Goal: Task Accomplishment & Management: Complete application form

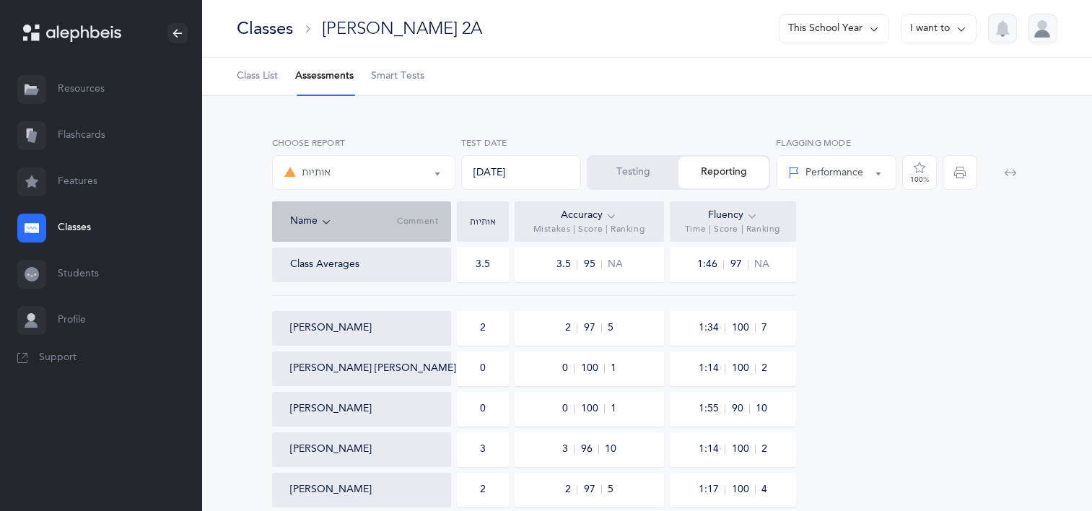
select select "2"
click at [76, 226] on link "Classes" at bounding box center [101, 228] width 202 height 46
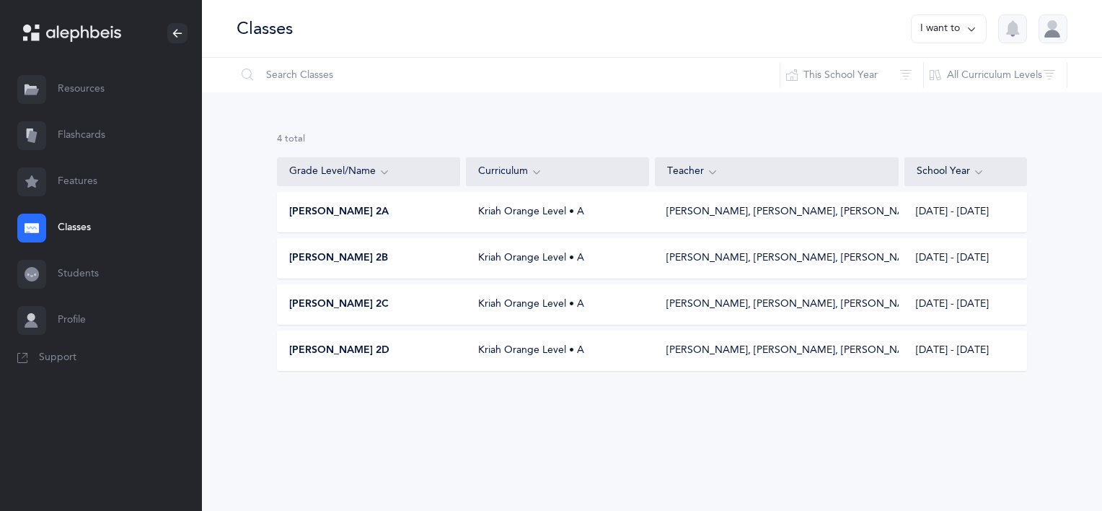
click at [335, 221] on div "[PERSON_NAME] 2A Kriah Orange Level • A [PERSON_NAME], [PERSON_NAME], [PERSON_N…" at bounding box center [652, 212] width 750 height 40
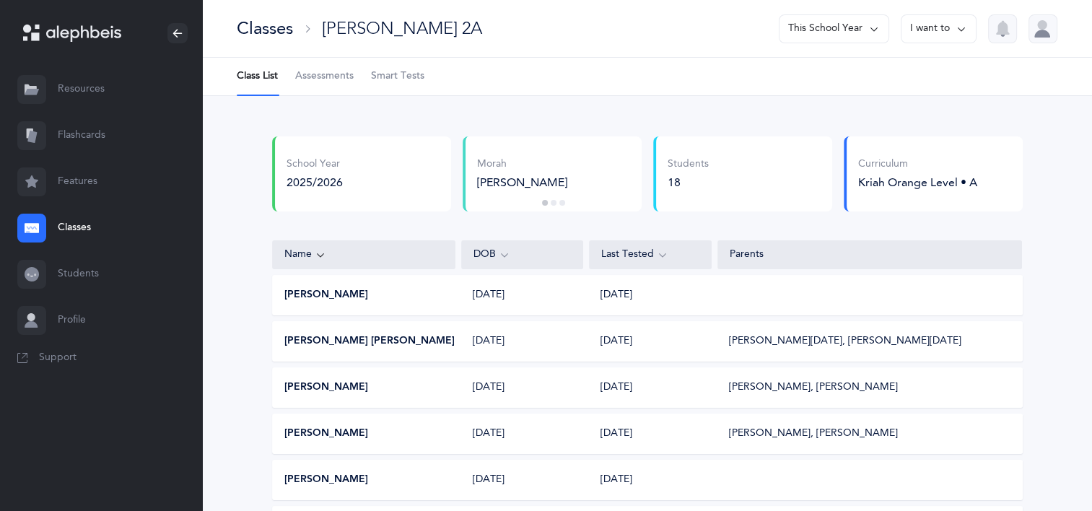
click at [311, 81] on span "Assessments" at bounding box center [324, 76] width 58 height 14
click at [335, 87] on link "Assessments" at bounding box center [324, 77] width 58 height 38
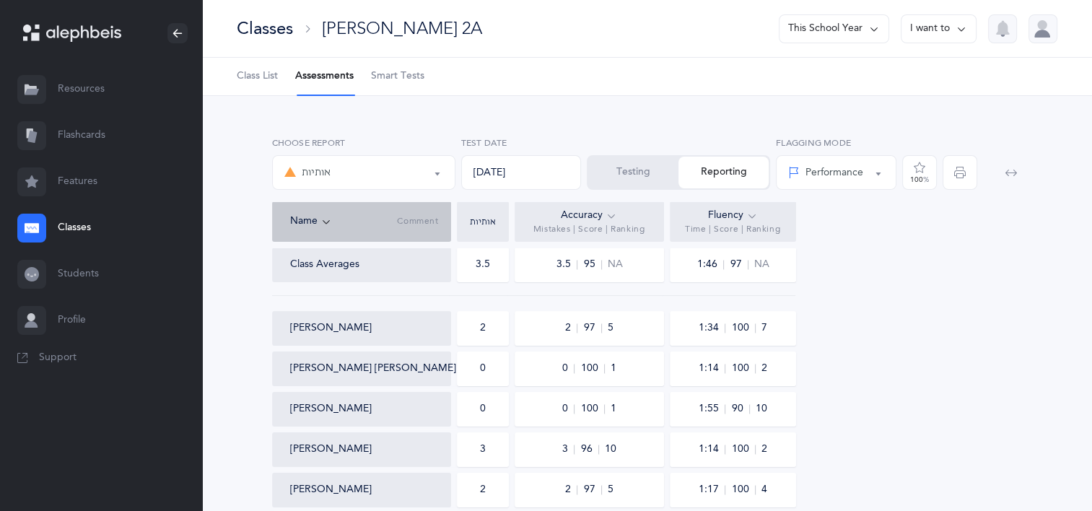
click at [74, 231] on link "Classes" at bounding box center [101, 228] width 202 height 46
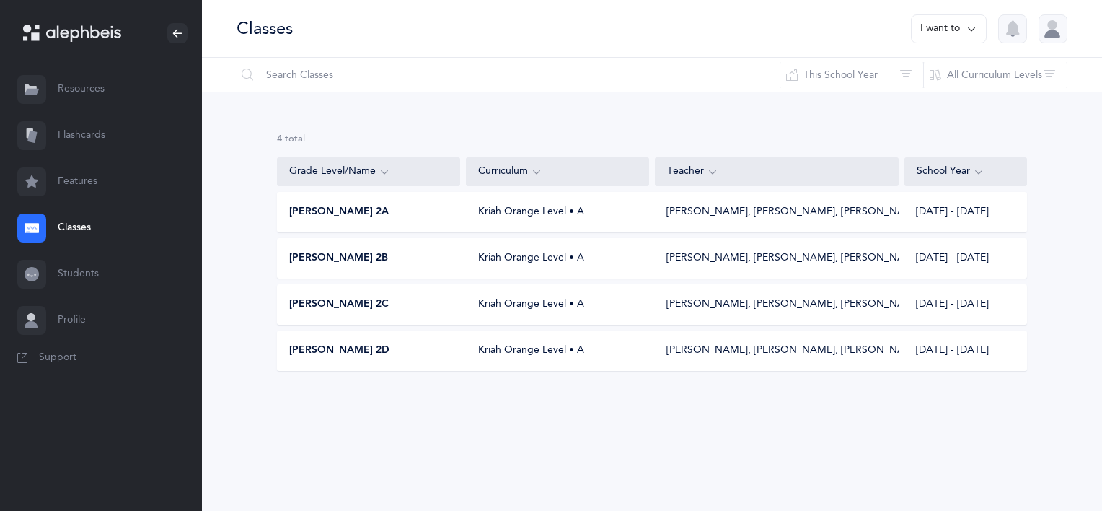
click at [361, 253] on span "[PERSON_NAME] 2B" at bounding box center [338, 258] width 99 height 14
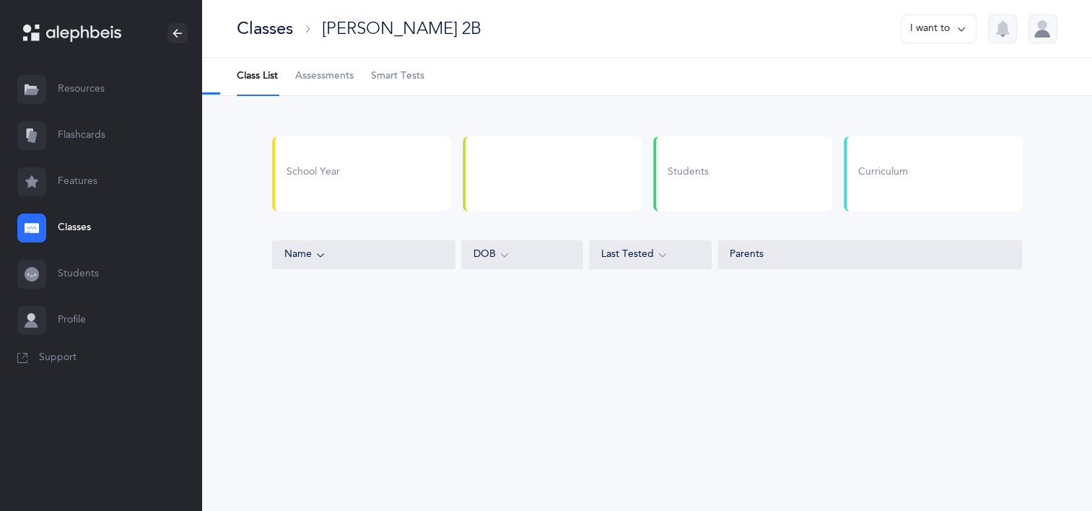
click at [339, 85] on link "Assessments" at bounding box center [324, 77] width 58 height 38
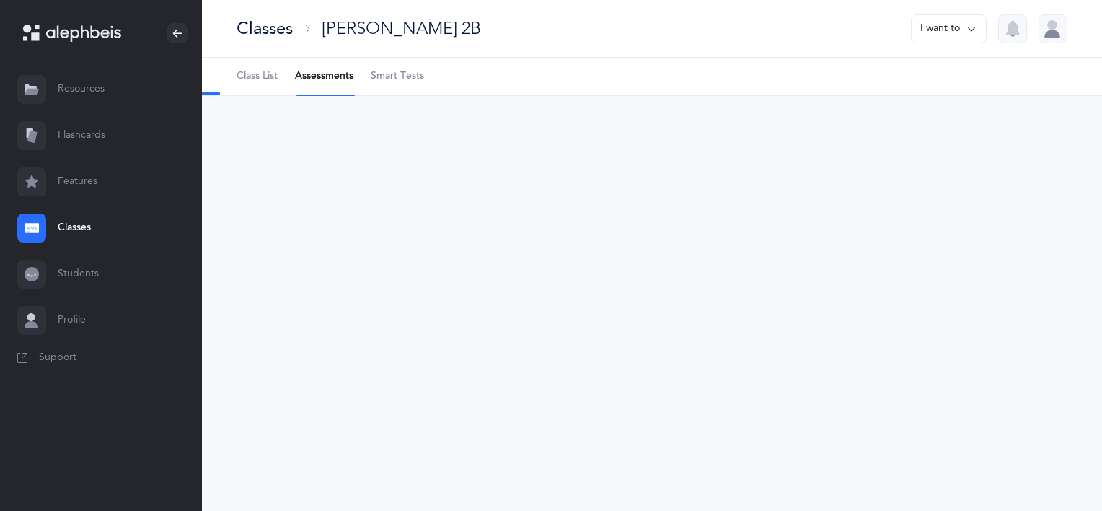
select select "2"
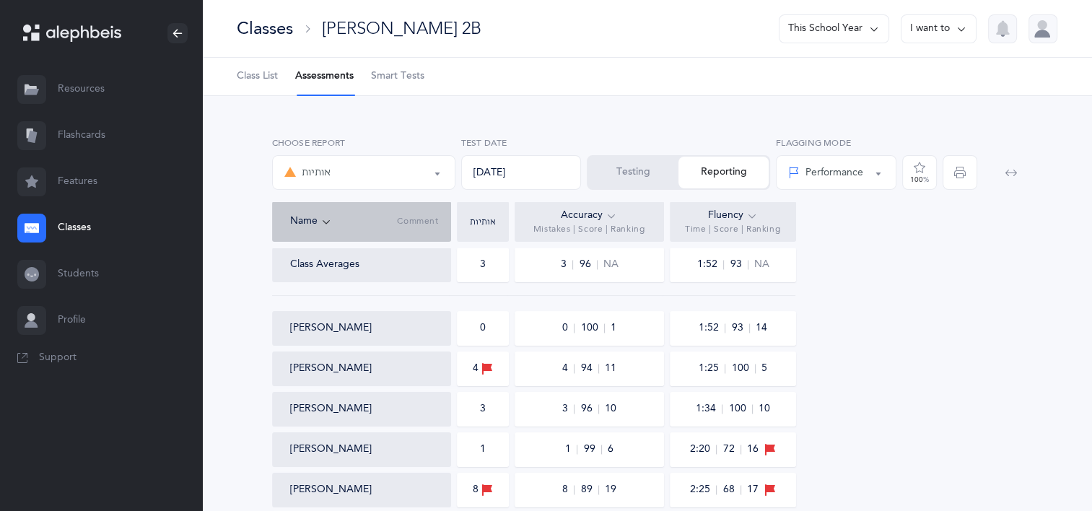
click at [246, 75] on span "Class List" at bounding box center [257, 76] width 41 height 14
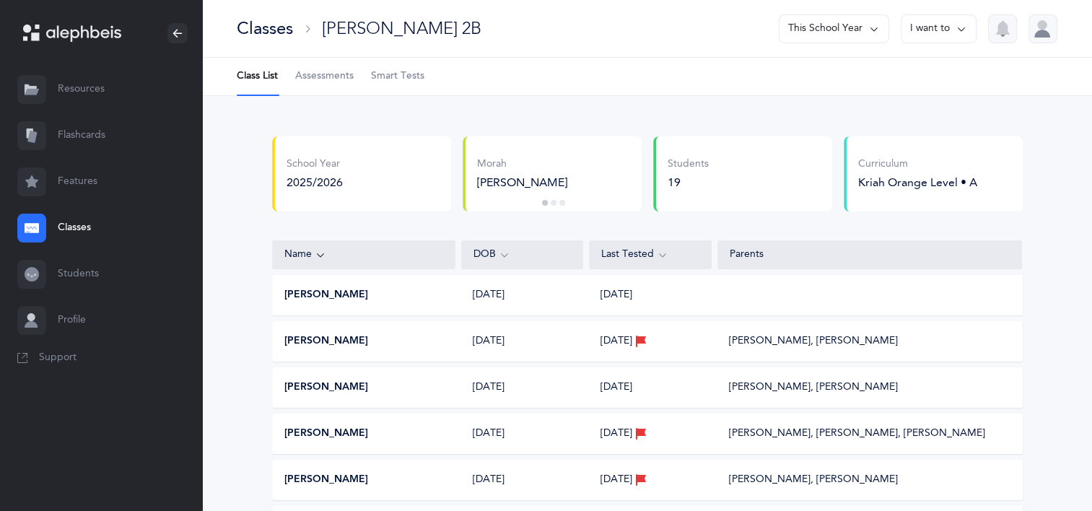
click at [69, 223] on link "Classes" at bounding box center [101, 228] width 202 height 46
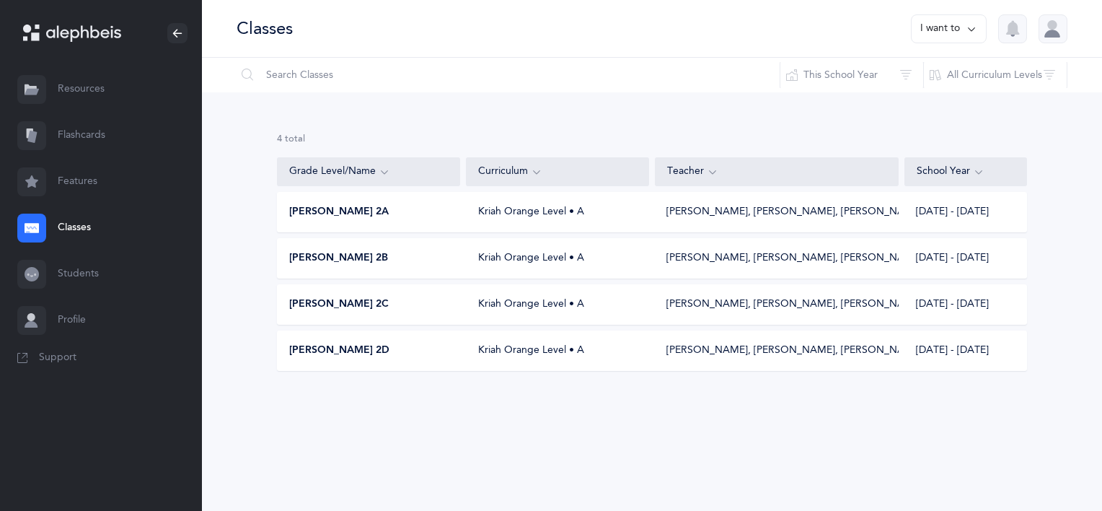
click at [385, 320] on div "[PERSON_NAME] 2C Kriah Orange Level • A [PERSON_NAME], Revital [PERSON_NAME], […" at bounding box center [652, 304] width 750 height 40
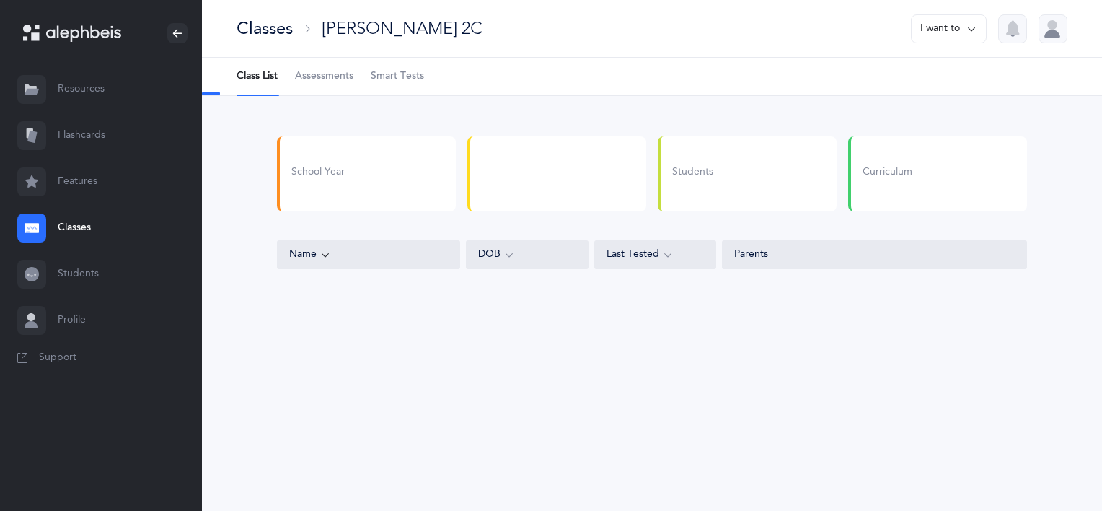
click at [354, 78] on span "Assessments" at bounding box center [324, 76] width 58 height 14
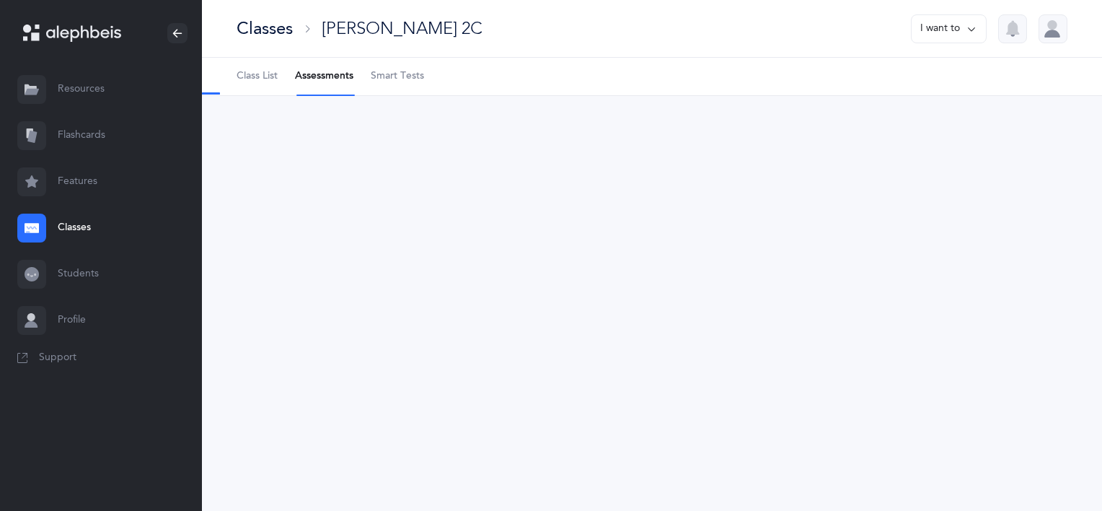
select select "2"
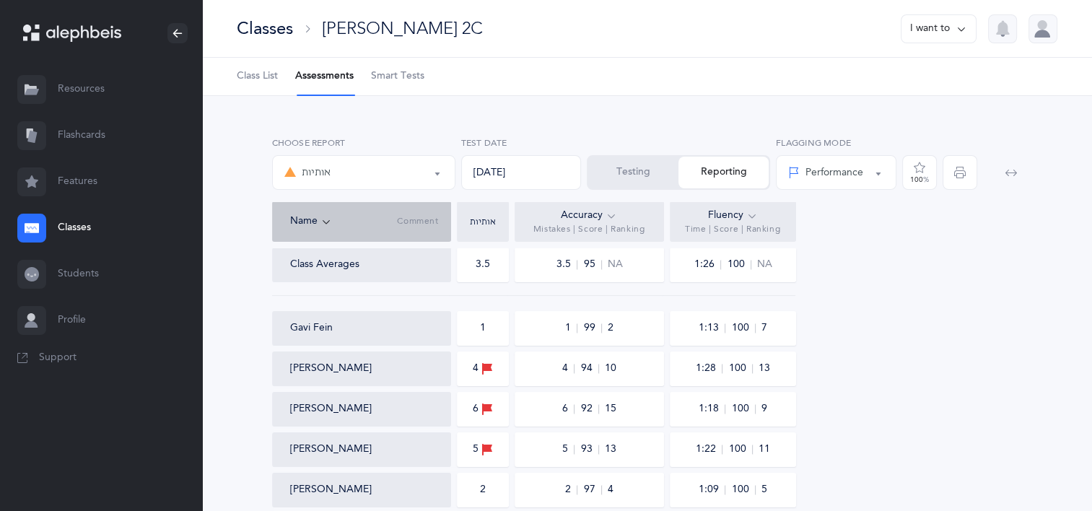
click at [40, 240] on div at bounding box center [31, 228] width 29 height 29
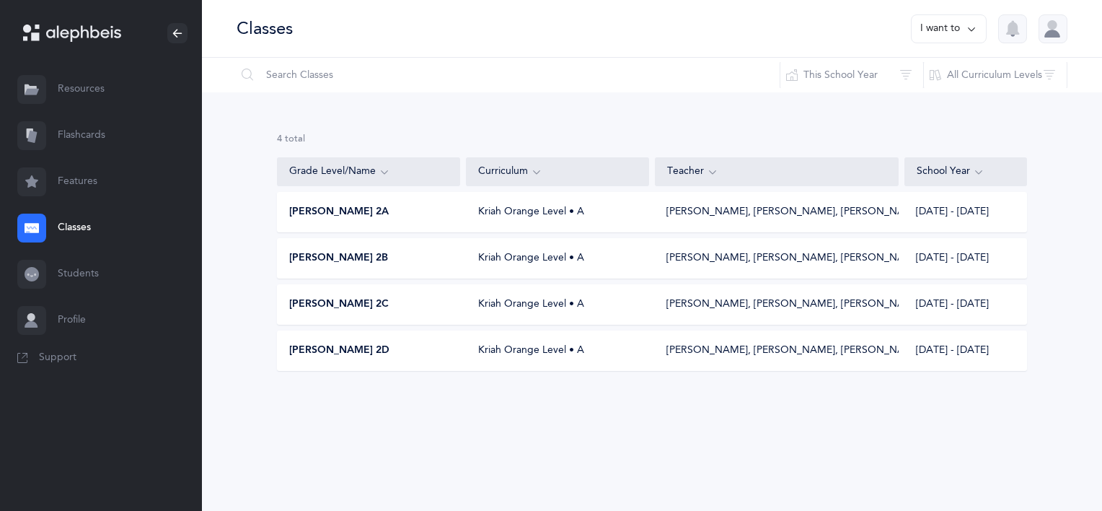
click at [366, 343] on div "[PERSON_NAME] 2D" at bounding box center [369, 350] width 183 height 14
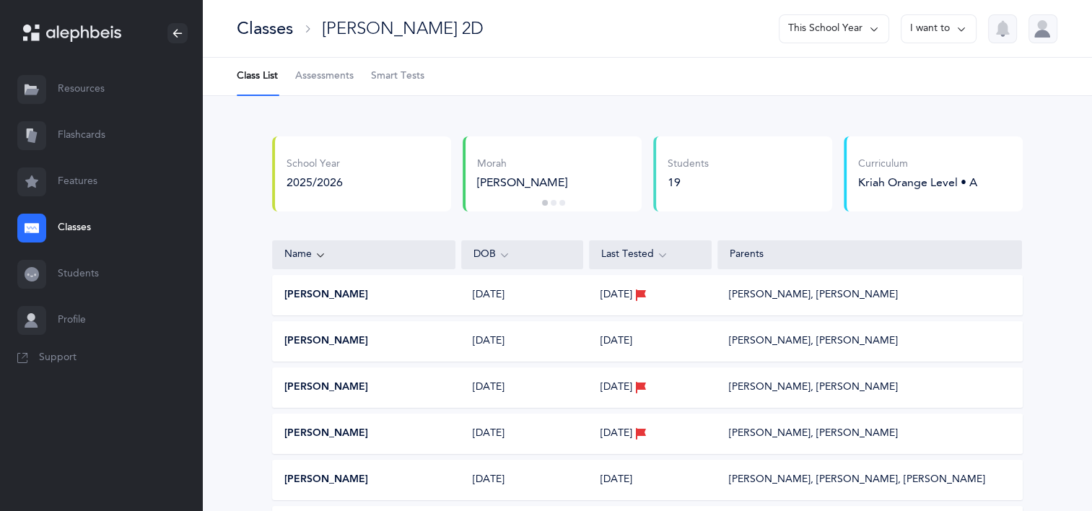
click at [330, 76] on span "Assessments" at bounding box center [324, 76] width 58 height 14
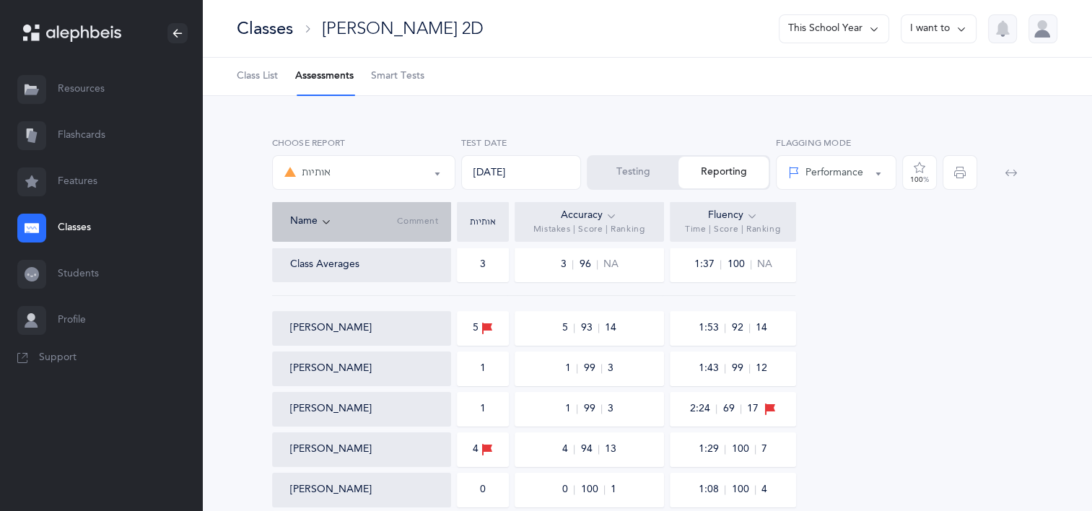
click at [622, 170] on button "Testing" at bounding box center [633, 173] width 90 height 32
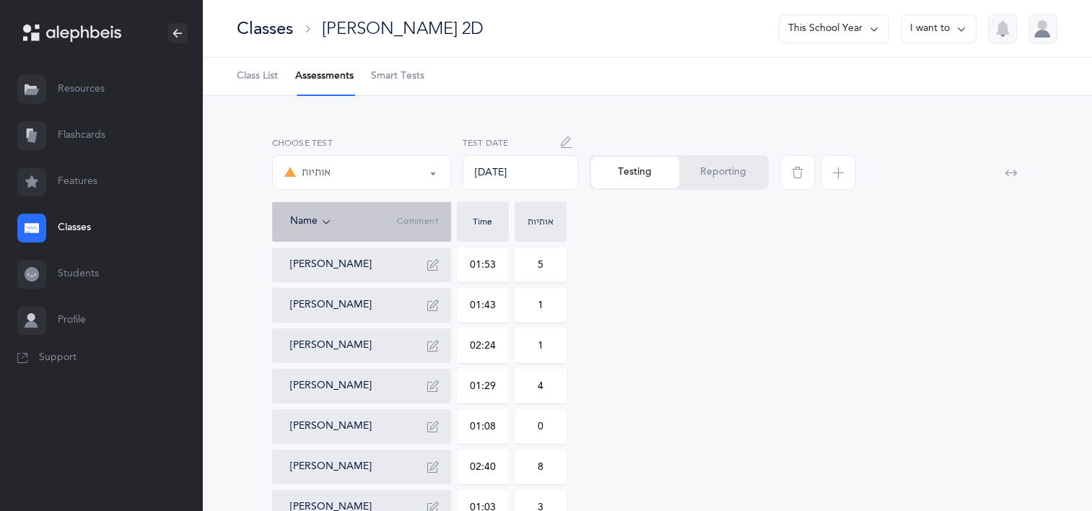
click at [829, 177] on span "button" at bounding box center [837, 172] width 35 height 35
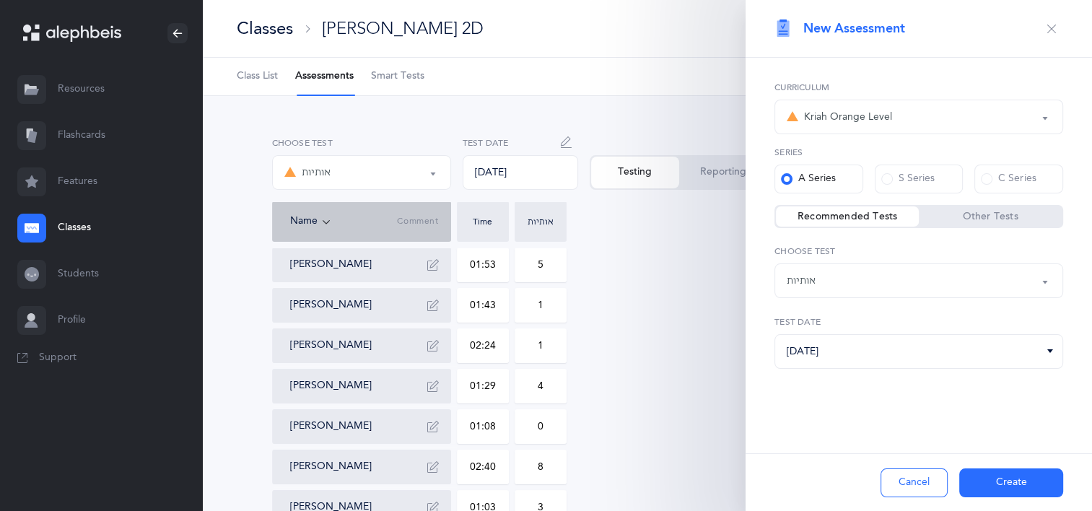
click at [881, 277] on div "אותיות" at bounding box center [918, 280] width 264 height 25
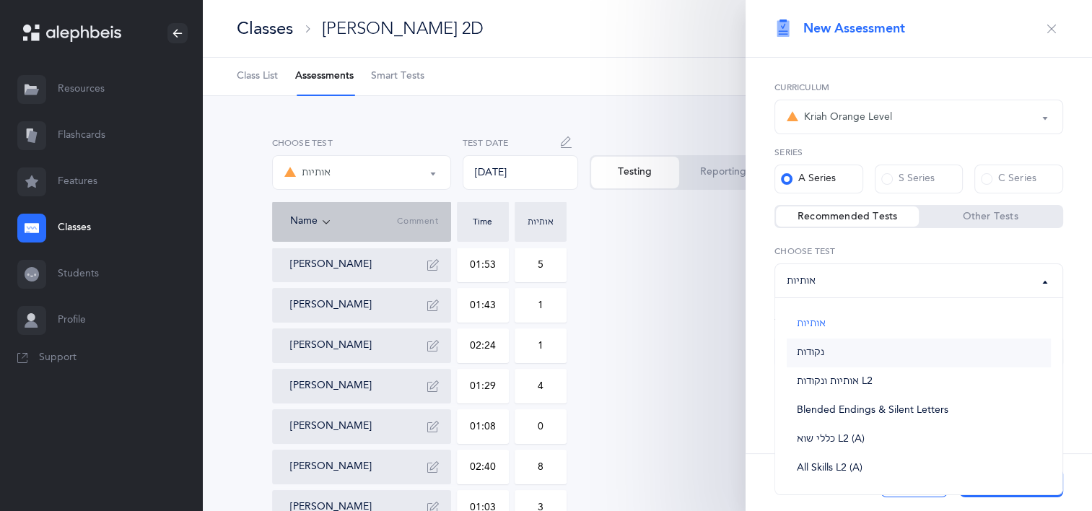
click at [874, 350] on link "נקודות" at bounding box center [918, 352] width 264 height 29
select select "3"
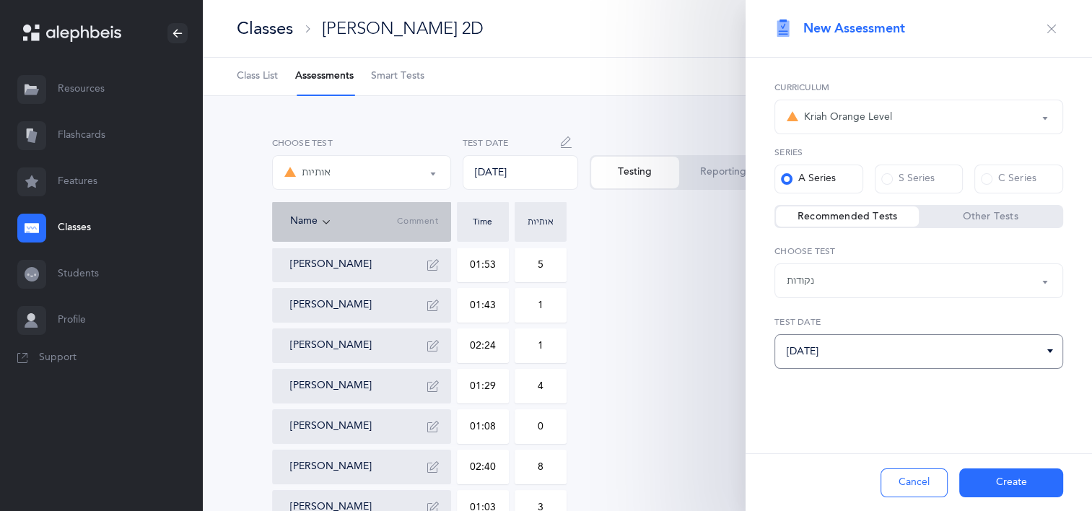
click at [817, 346] on input "[DATE]" at bounding box center [918, 351] width 289 height 35
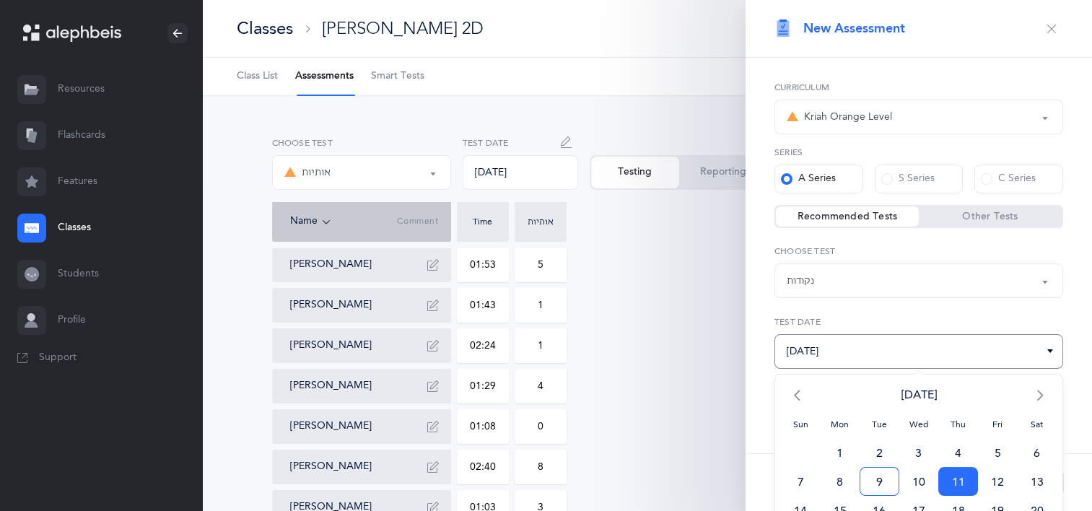
scroll to position [77, 0]
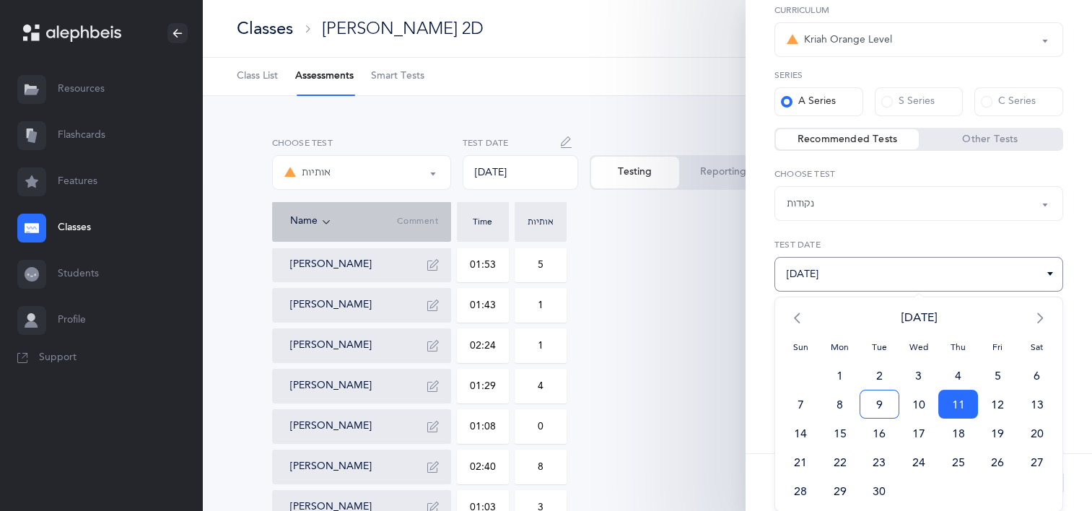
click at [872, 399] on span "9" at bounding box center [879, 404] width 40 height 29
type input "[DATE]"
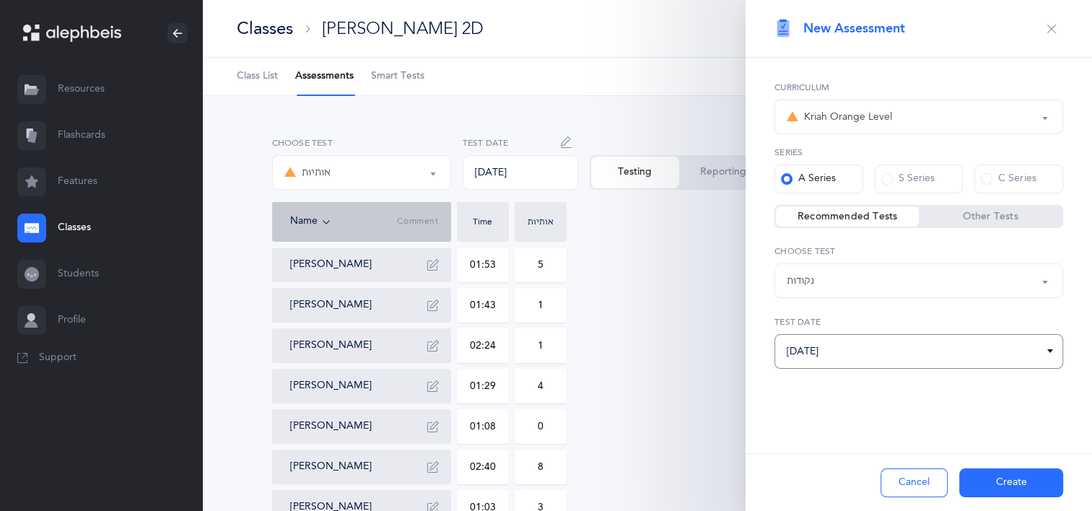
scroll to position [0, 0]
click at [1008, 482] on button "Create" at bounding box center [1011, 482] width 104 height 29
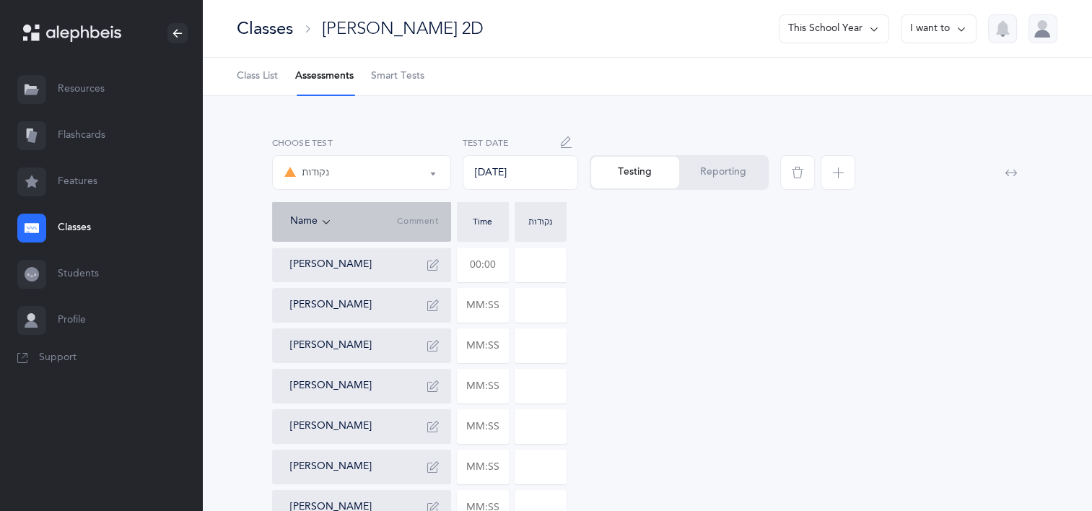
click at [499, 264] on input "text" at bounding box center [482, 264] width 51 height 33
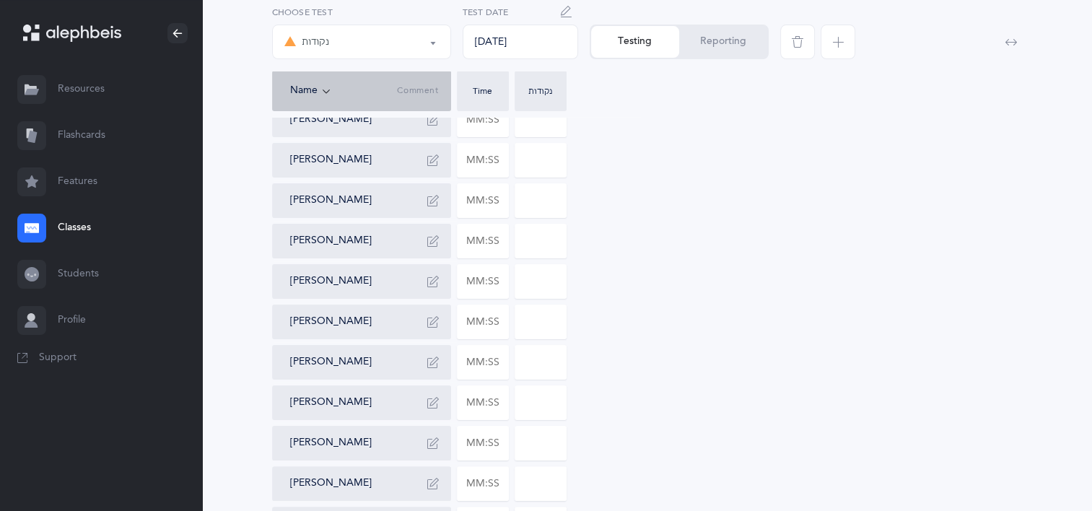
scroll to position [289, 0]
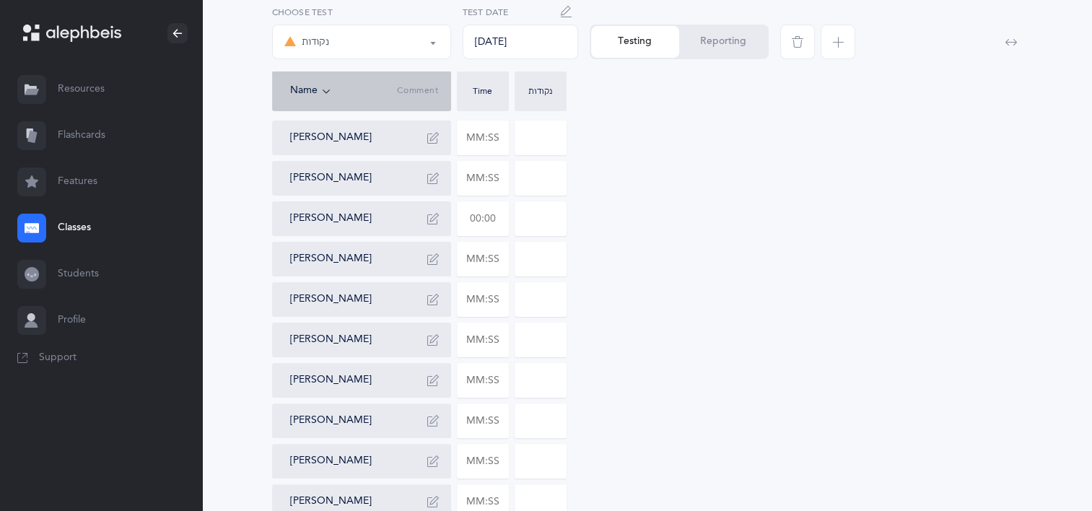
click at [485, 224] on input "text" at bounding box center [482, 218] width 51 height 33
type input "00:33"
click at [540, 211] on input "0" at bounding box center [540, 218] width 51 height 33
type input "0"
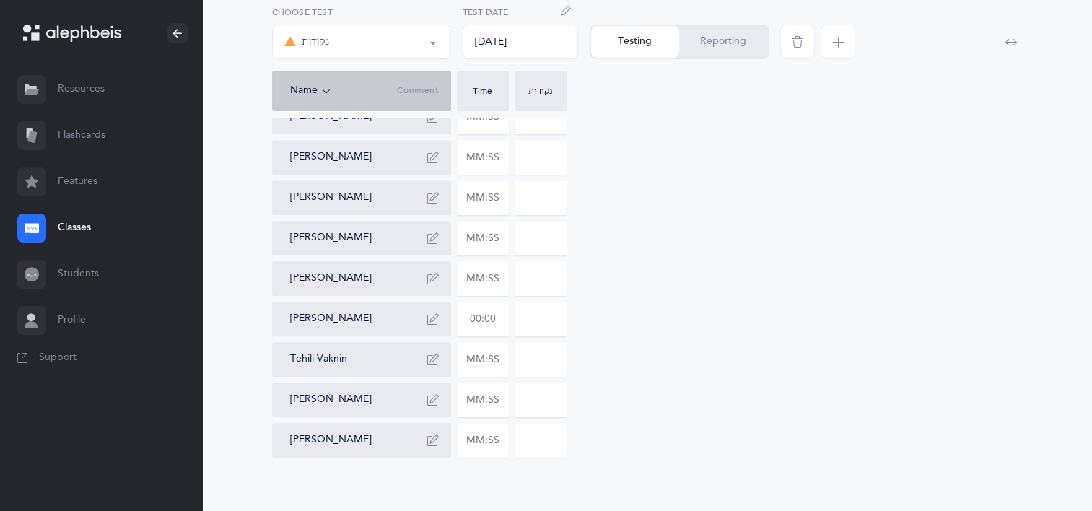
scroll to position [568, 0]
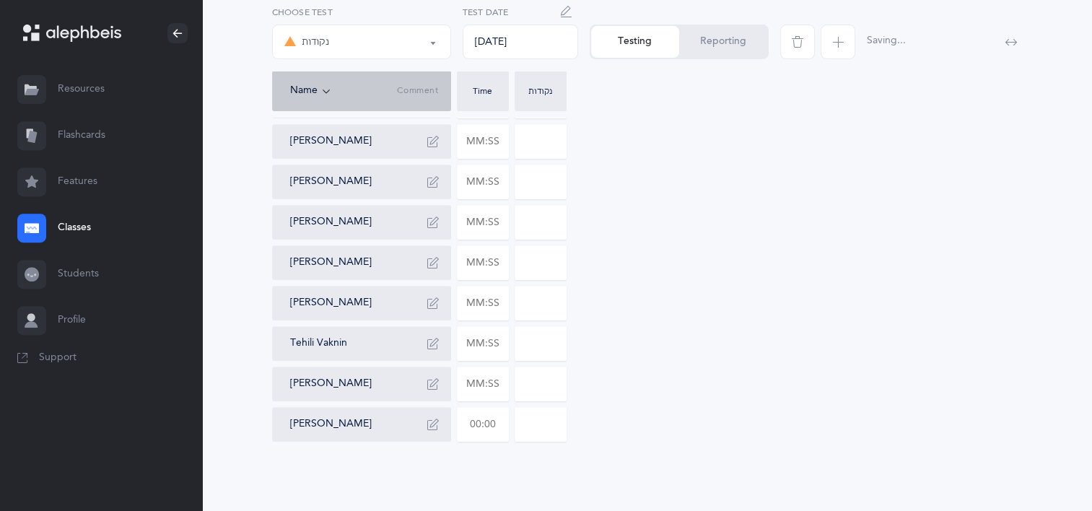
click at [501, 418] on input "text" at bounding box center [482, 424] width 51 height 33
type input "00:50"
type input "0"
click at [557, 429] on input "0" at bounding box center [540, 424] width 51 height 33
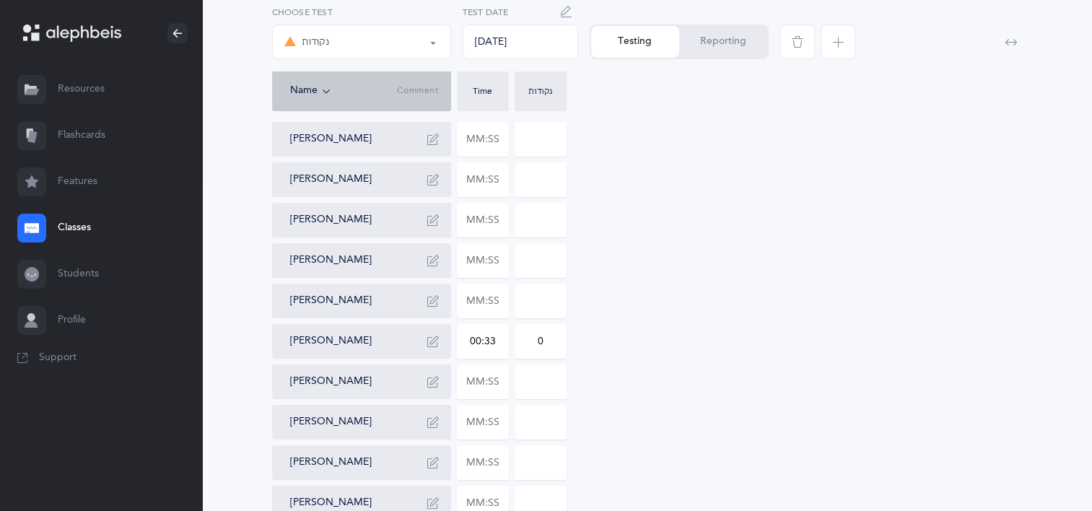
scroll to position [135, 0]
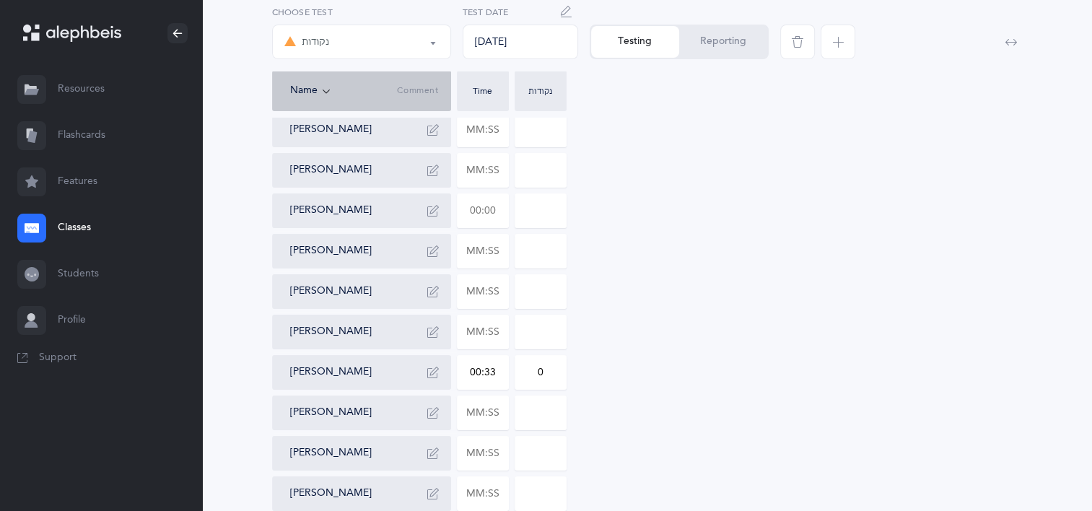
click at [498, 203] on input "text" at bounding box center [482, 210] width 51 height 33
type input "01:57"
type input "0"
click at [762, 281] on div "[PERSON_NAME] [PERSON_NAME] [PERSON_NAME] 01:57 0 [PERSON_NAME] [PERSON_NAME] […" at bounding box center [647, 494] width 750 height 762
click at [493, 411] on input "text" at bounding box center [482, 412] width 51 height 33
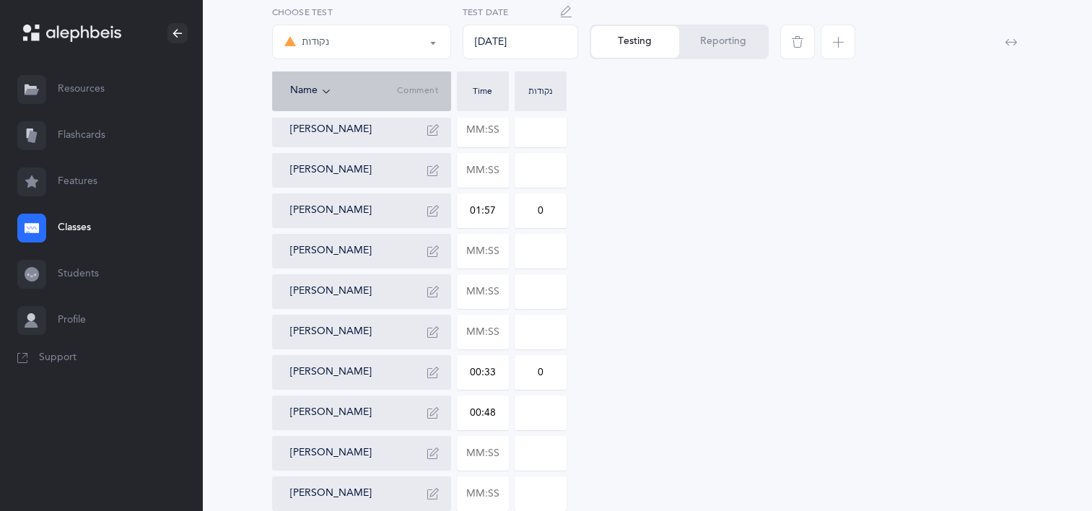
type input "00:48"
type input "0"
click at [541, 413] on input "0" at bounding box center [540, 412] width 51 height 33
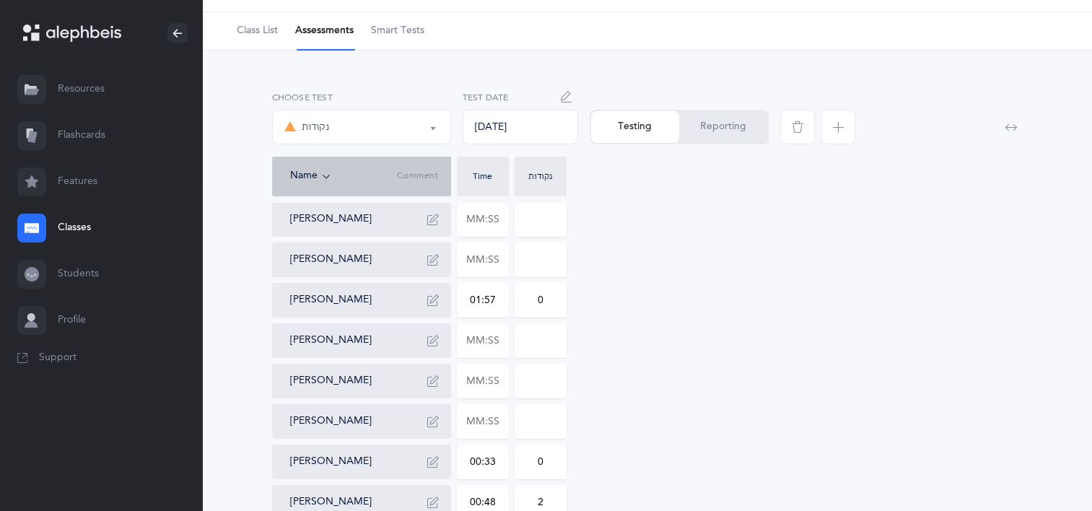
scroll to position [0, 0]
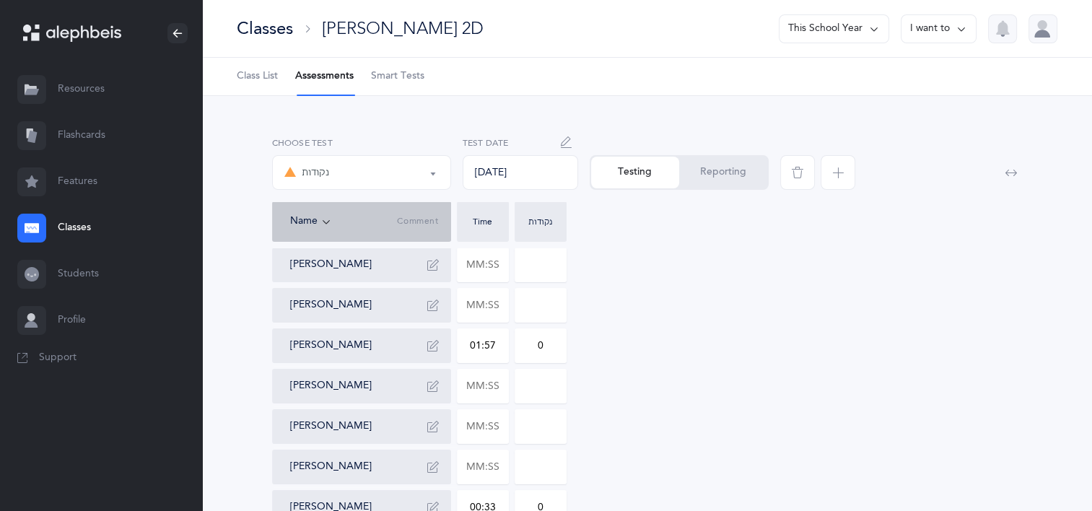
type input "2"
click at [551, 263] on input at bounding box center [540, 264] width 51 height 33
click at [502, 268] on input "text" at bounding box center [482, 264] width 51 height 33
type input "00:53"
type input "0"
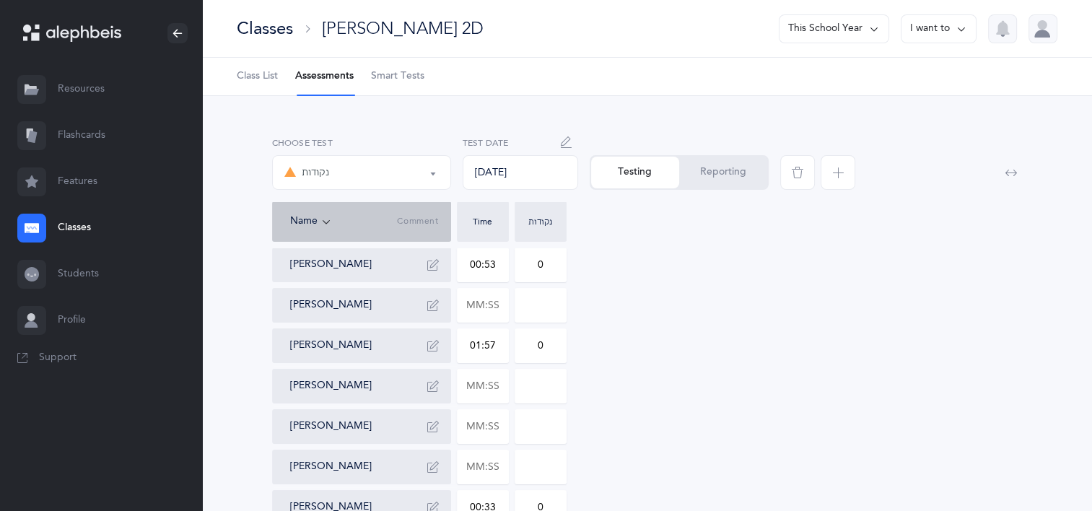
click at [536, 267] on input "0" at bounding box center [540, 264] width 51 height 33
click at [550, 267] on input "0" at bounding box center [540, 264] width 51 height 33
type input "2"
click at [433, 271] on button "button" at bounding box center [432, 264] width 23 height 23
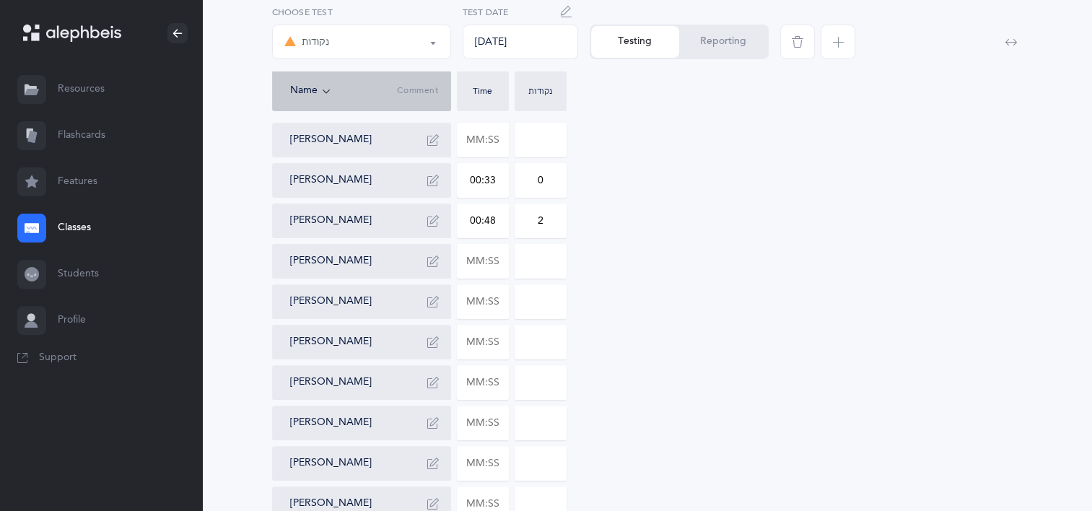
scroll to position [433, 0]
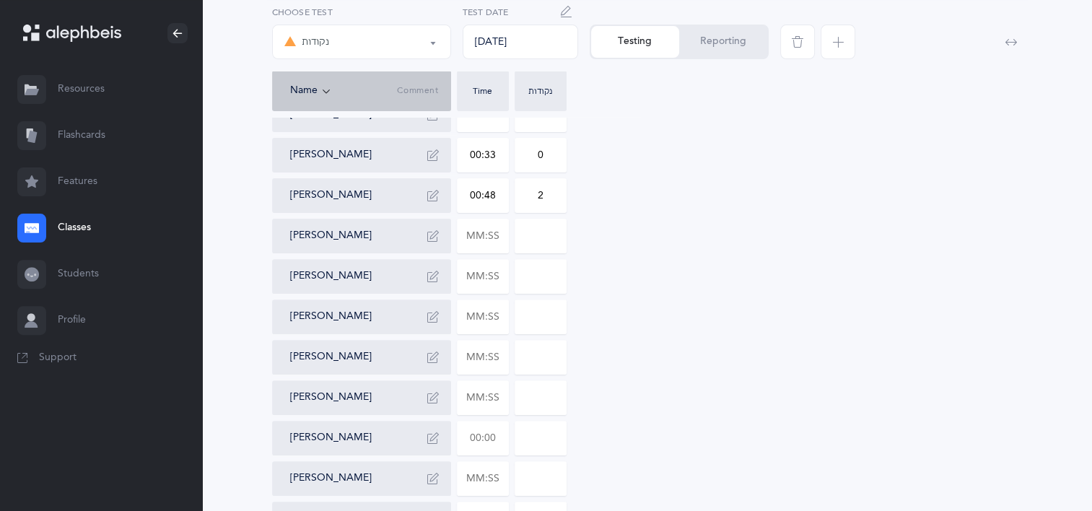
type textarea "confused the חולם and שורוק/קובוץ"
click at [487, 439] on input "text" at bounding box center [482, 437] width 51 height 33
type input "01:54"
type input "0"
click at [545, 432] on input "0" at bounding box center [540, 437] width 51 height 33
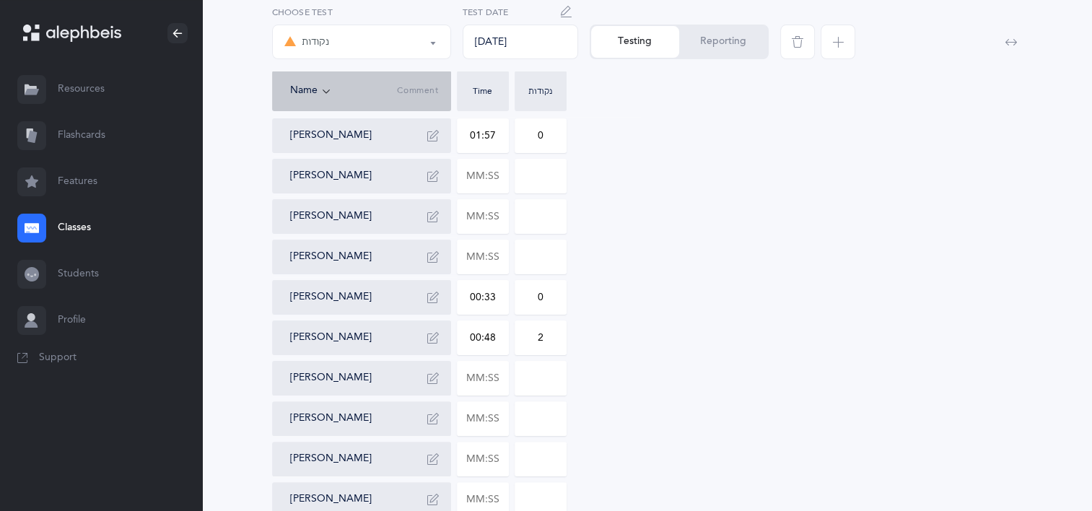
scroll to position [288, 0]
type input "6"
click at [505, 215] on input "text" at bounding box center [482, 219] width 51 height 33
type input "00:43"
type input "0"
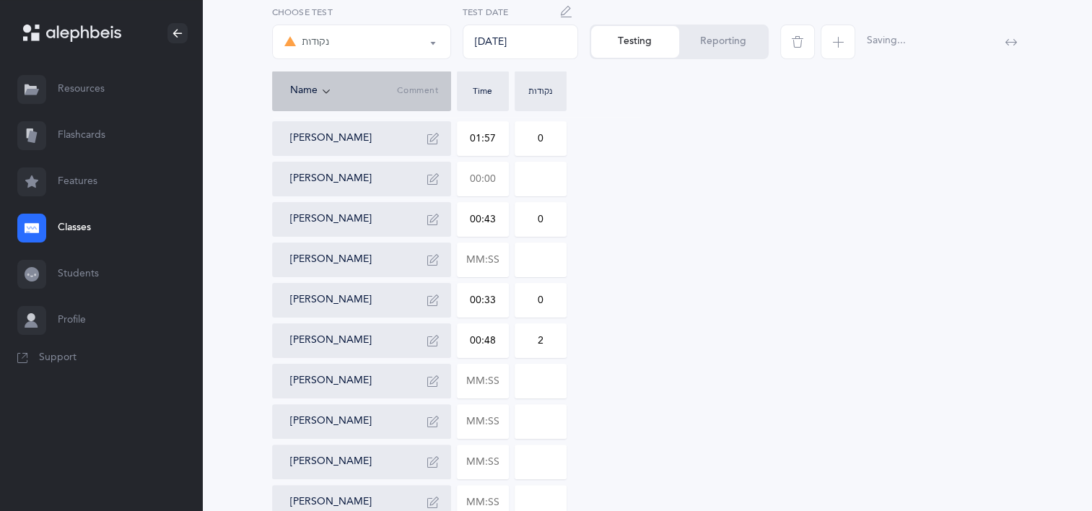
click at [505, 180] on input "text" at bounding box center [482, 178] width 51 height 33
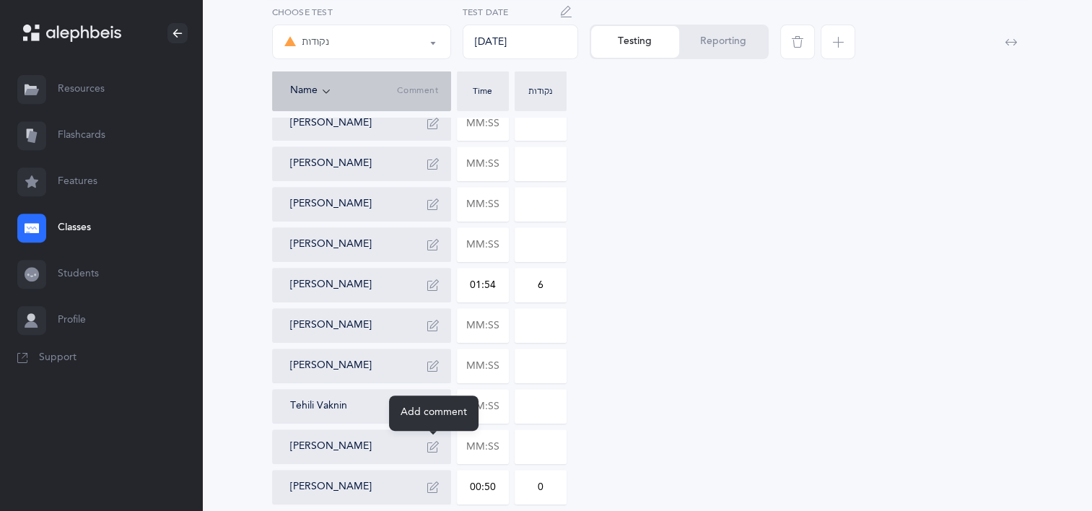
scroll to position [649, 0]
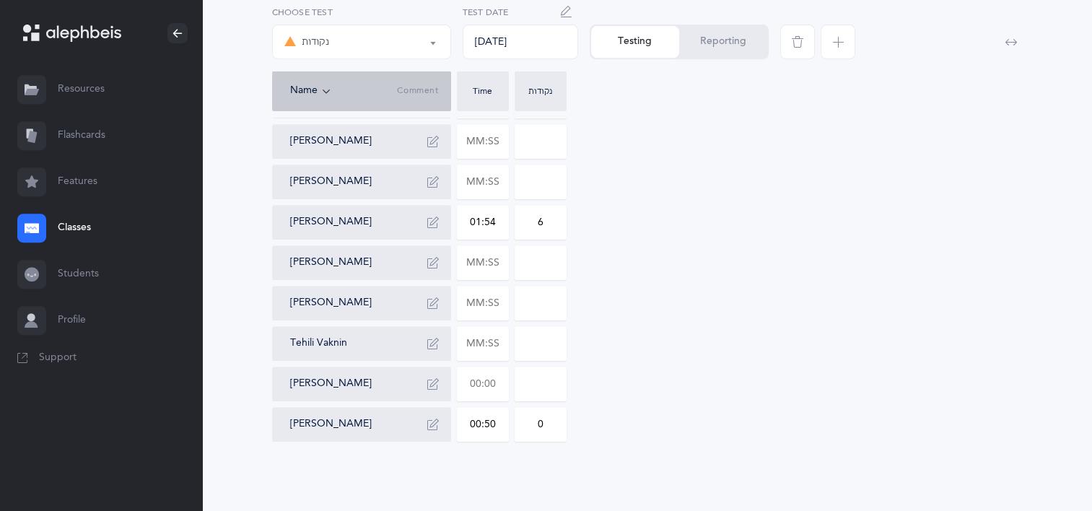
type input "00:43"
type input "0"
click at [507, 392] on input "text" at bounding box center [482, 383] width 51 height 33
type input "00:32"
type input "0"
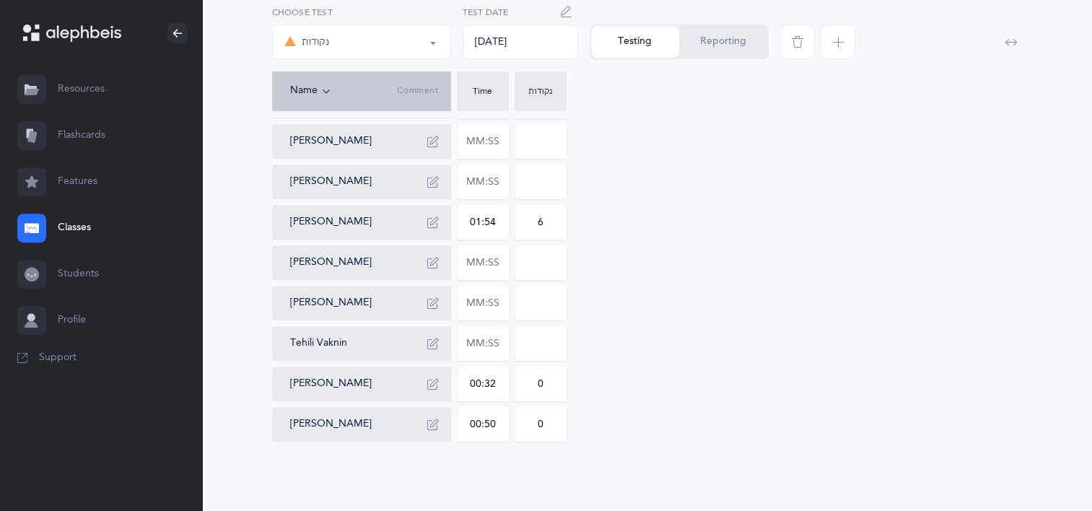
click at [873, 356] on div "[PERSON_NAME] confused the חולם and שורוק/קובוץ 00:53 2 [PERSON_NAME] [PERSON_N…" at bounding box center [647, 20] width 750 height 843
click at [504, 302] on input "text" at bounding box center [482, 302] width 51 height 33
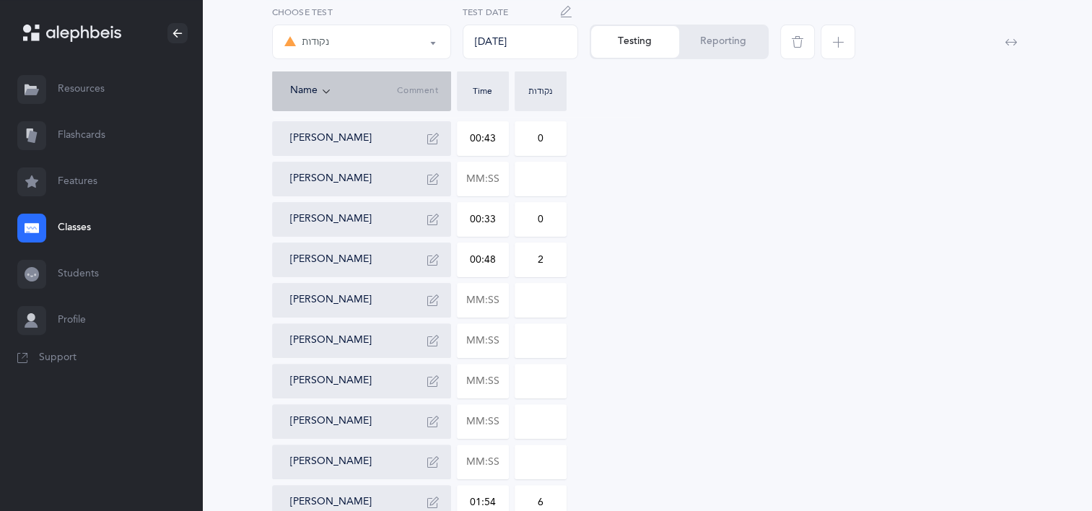
scroll to position [360, 0]
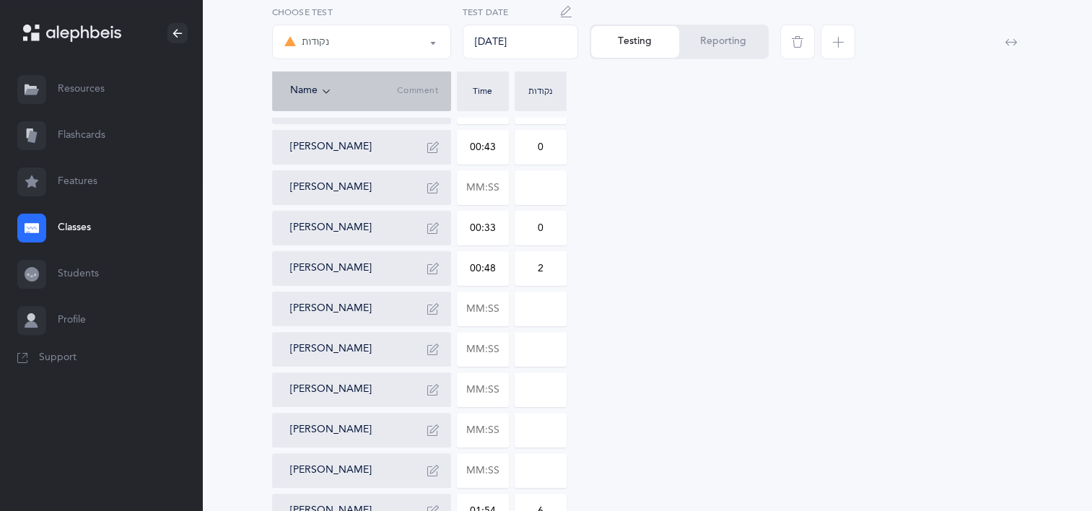
type input "00:54"
type input "0"
click at [500, 182] on input "text" at bounding box center [482, 187] width 51 height 33
type input "01:21"
type input "0"
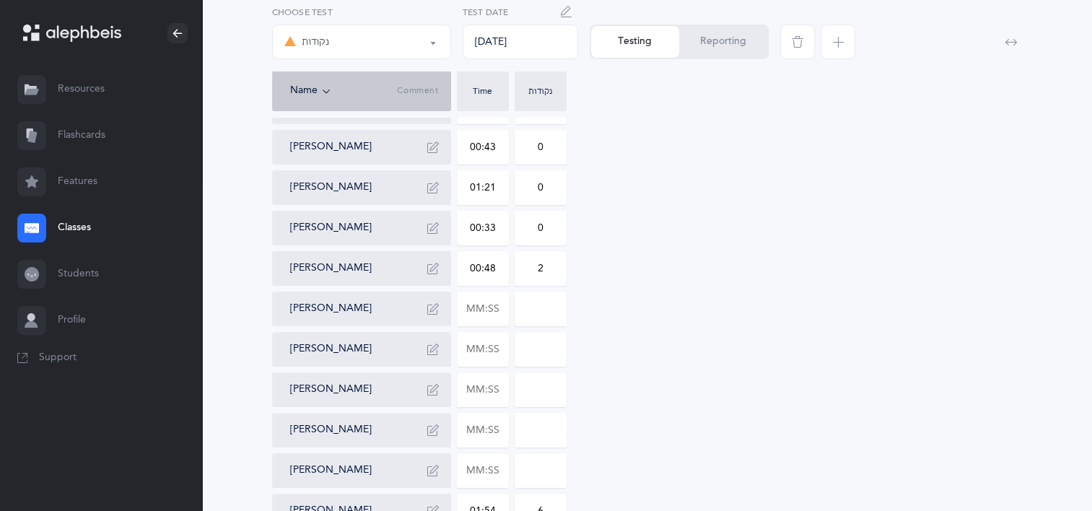
click at [553, 187] on input "0" at bounding box center [540, 187] width 51 height 33
type input "1"
click at [499, 300] on input "text" at bounding box center [482, 308] width 51 height 33
type input "01:30"
type input "0"
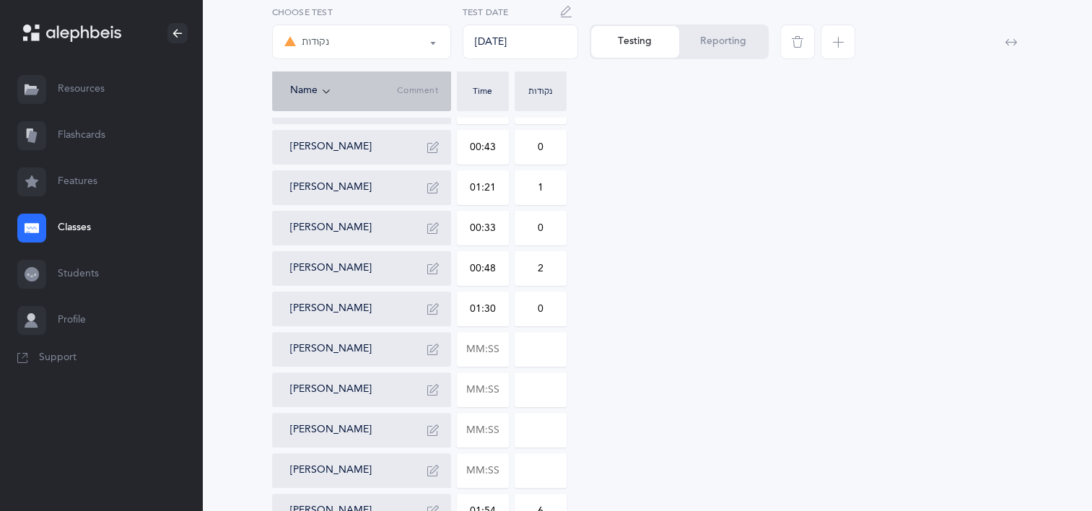
click at [550, 307] on input "0" at bounding box center [540, 308] width 51 height 33
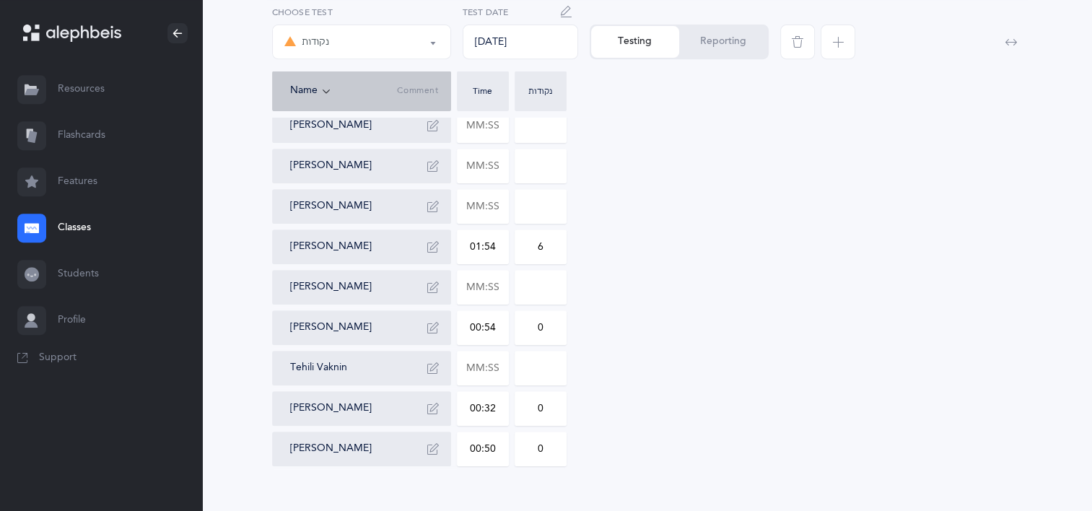
scroll to position [649, 0]
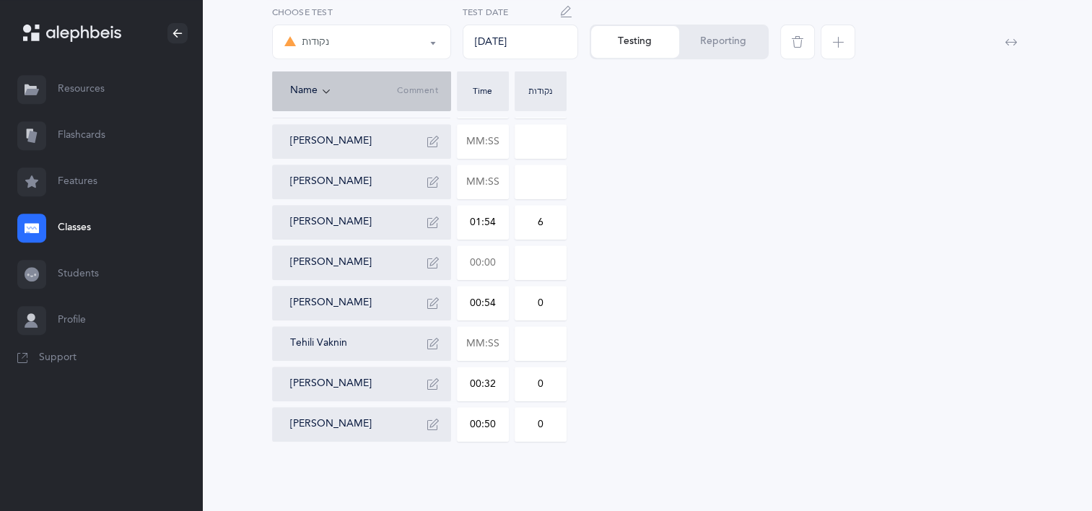
type input "1"
click at [492, 263] on input "text" at bounding box center [482, 262] width 51 height 33
click at [733, 237] on div "[PERSON_NAME] confused the חולם and שורוק/קובוץ 00:53 2 [PERSON_NAME] [PERSON_N…" at bounding box center [647, 20] width 750 height 843
click at [484, 259] on input "text" at bounding box center [482, 262] width 51 height 33
type input "00:48"
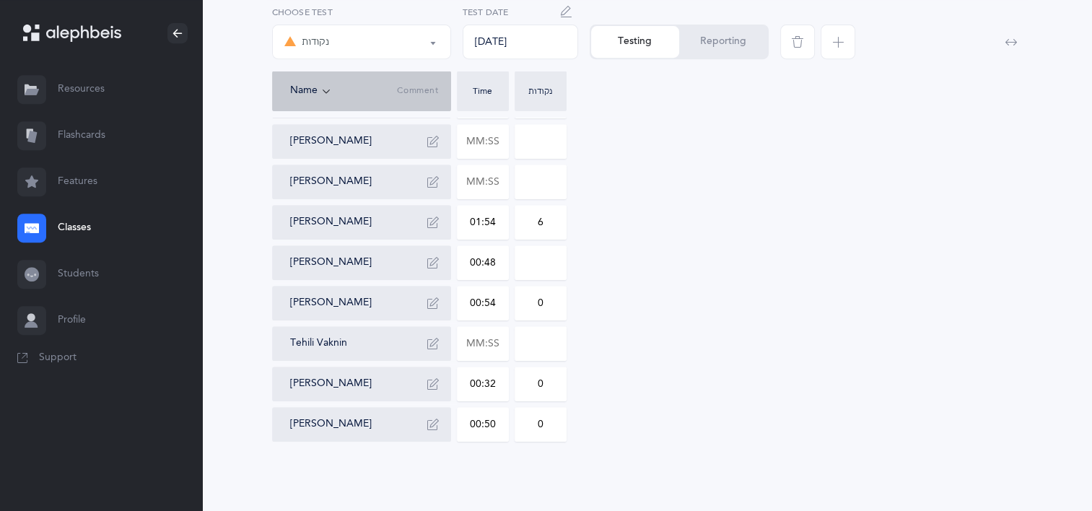
type input "0"
click at [681, 220] on div "[PERSON_NAME] confused the חולם and שורוק/קובוץ 00:53 2 [PERSON_NAME] [PERSON_N…" at bounding box center [647, 20] width 750 height 843
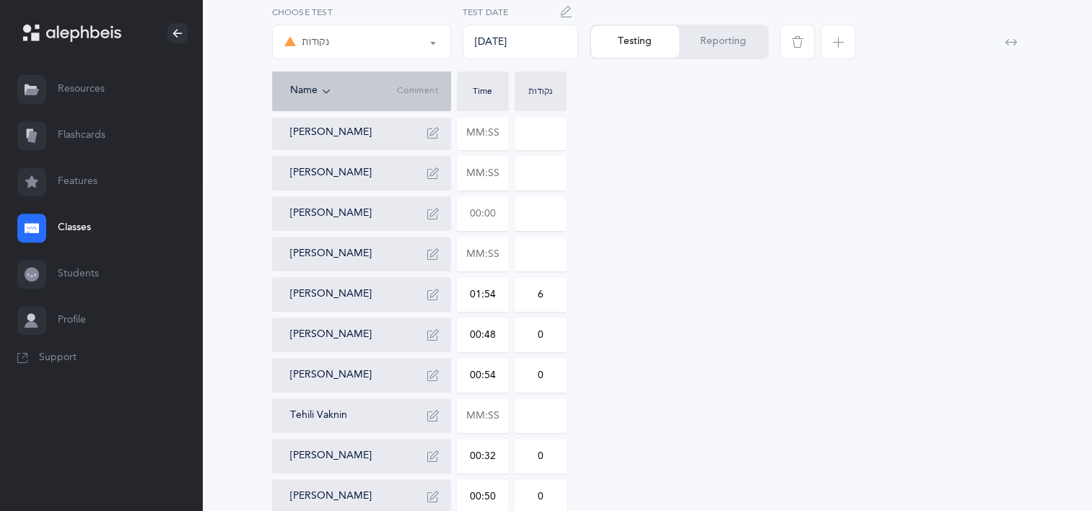
click at [488, 219] on input "text" at bounding box center [482, 213] width 51 height 33
type input "01:30"
type input "0"
click at [545, 216] on input "0" at bounding box center [540, 213] width 51 height 33
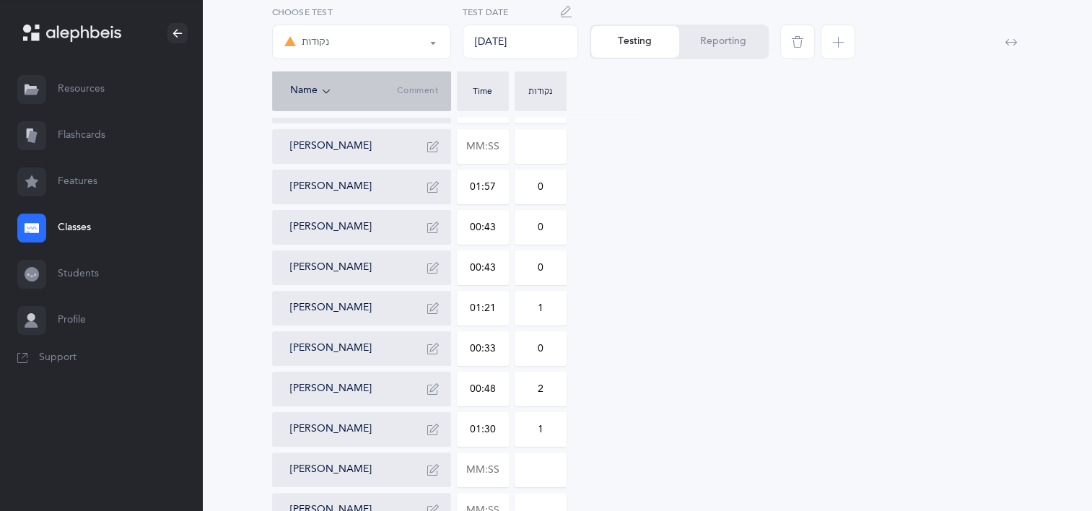
scroll to position [216, 0]
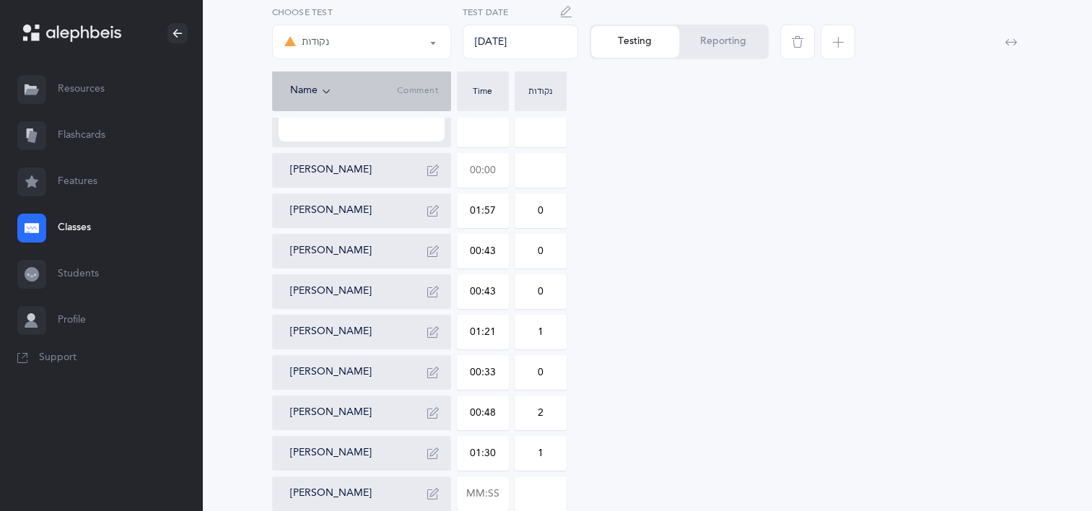
type input "3"
click at [484, 174] on input "text" at bounding box center [482, 170] width 51 height 33
type input "00:45"
type input "0"
click at [567, 166] on div "[PERSON_NAME] confused the חולם and [PERSON_NAME]/קובוץ 00:53 2 [PERSON_NAME] 0…" at bounding box center [647, 453] width 750 height 843
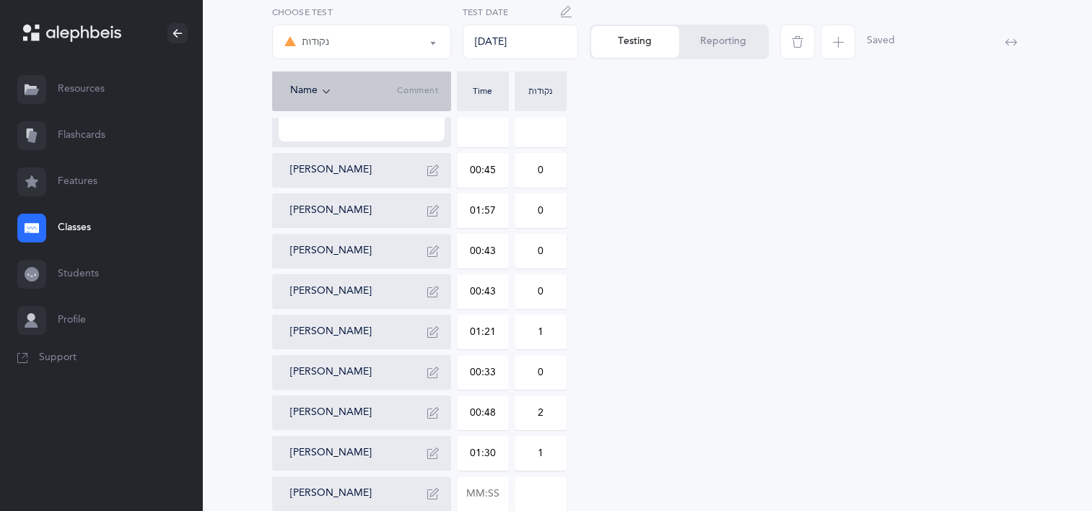
click at [543, 164] on input "0" at bounding box center [540, 170] width 51 height 33
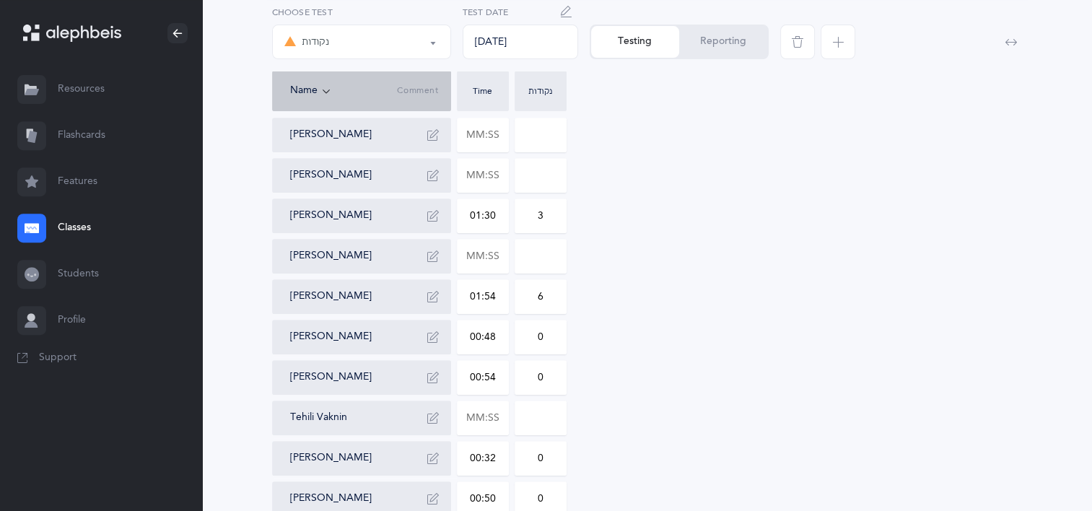
scroll to position [576, 0]
type input "2"
click at [498, 423] on input "text" at bounding box center [482, 415] width 51 height 33
type input "00:46"
type input "0"
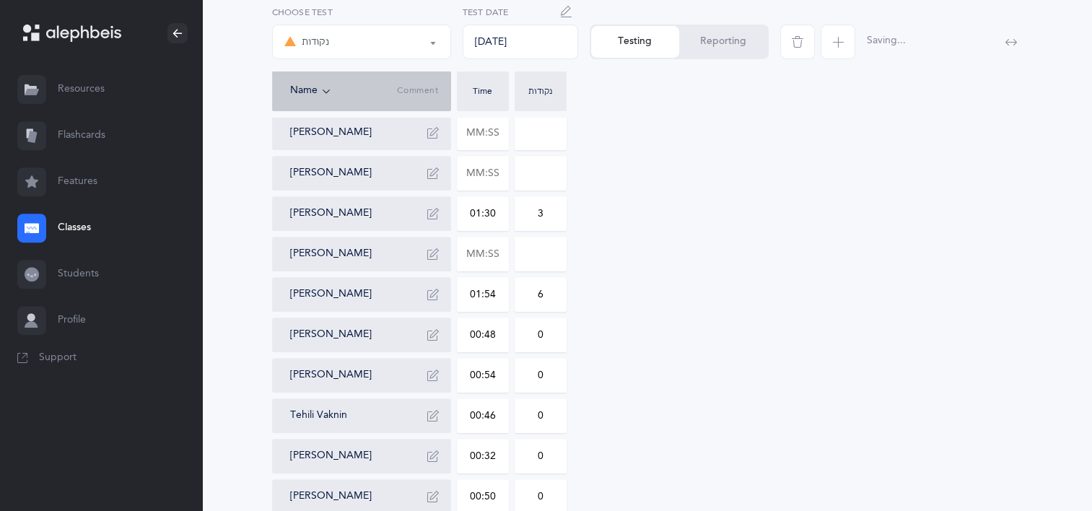
click at [894, 161] on div "[PERSON_NAME] confused the חולם and [PERSON_NAME]/קובוץ 00:53 2 [PERSON_NAME] 0…" at bounding box center [647, 92] width 750 height 843
click at [491, 177] on input "text" at bounding box center [482, 173] width 51 height 33
type input "00:39"
type input "0"
click at [787, 172] on div "[PERSON_NAME] confused the חולם and [PERSON_NAME]/קובוץ 00:53 2 [PERSON_NAME] 0…" at bounding box center [647, 92] width 750 height 843
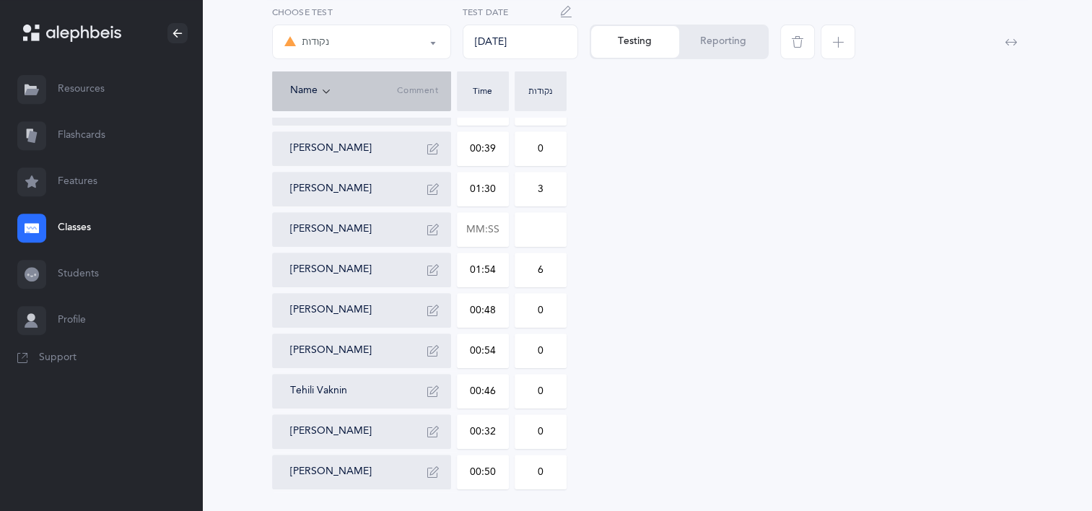
scroll to position [504, 0]
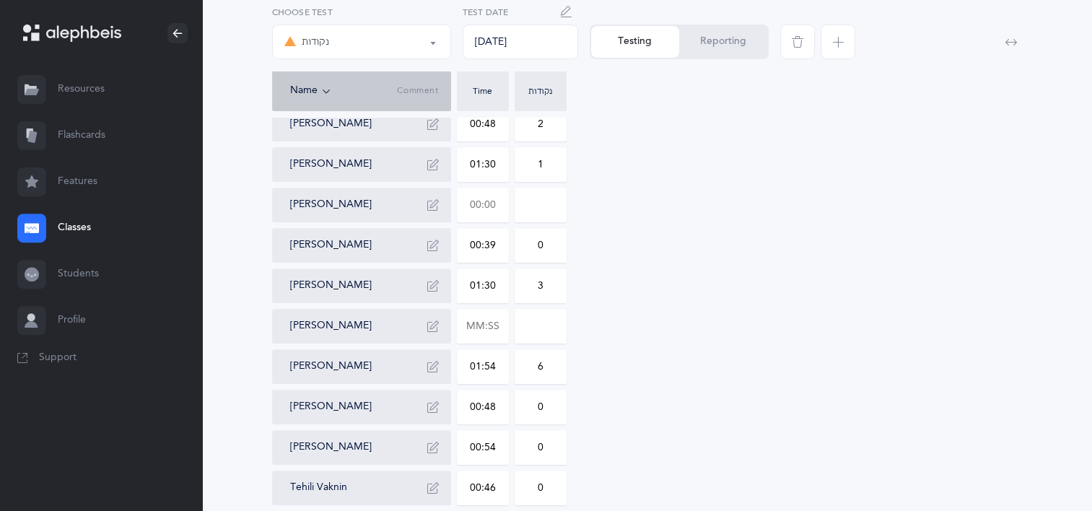
click at [494, 214] on input "text" at bounding box center [482, 204] width 51 height 33
type input "00:42"
type input "0"
click at [556, 205] on input "0" at bounding box center [540, 204] width 51 height 33
click at [696, 190] on div "[PERSON_NAME] confused the חולם and [PERSON_NAME]/קובוץ 00:53 2 [PERSON_NAME] 0…" at bounding box center [647, 164] width 750 height 843
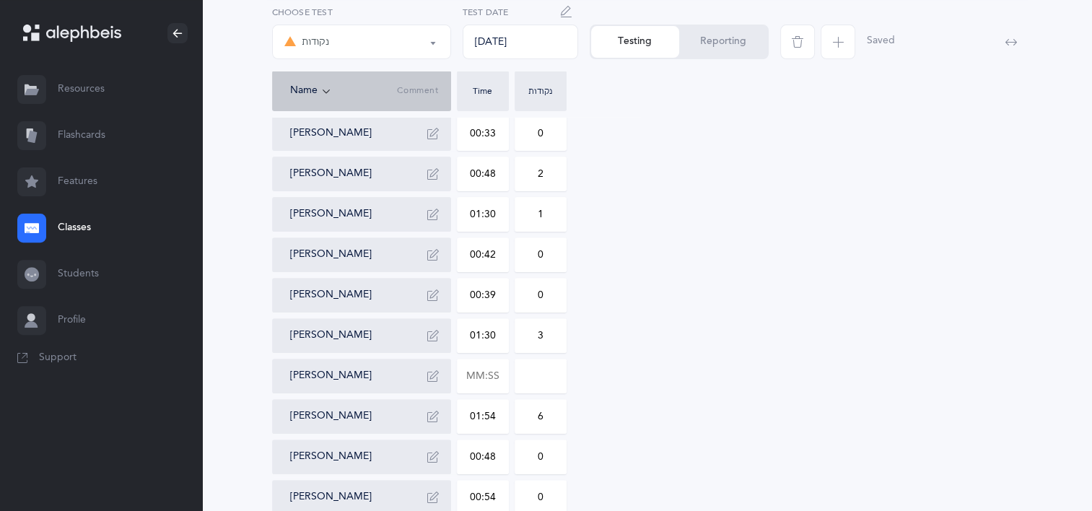
scroll to position [649, 0]
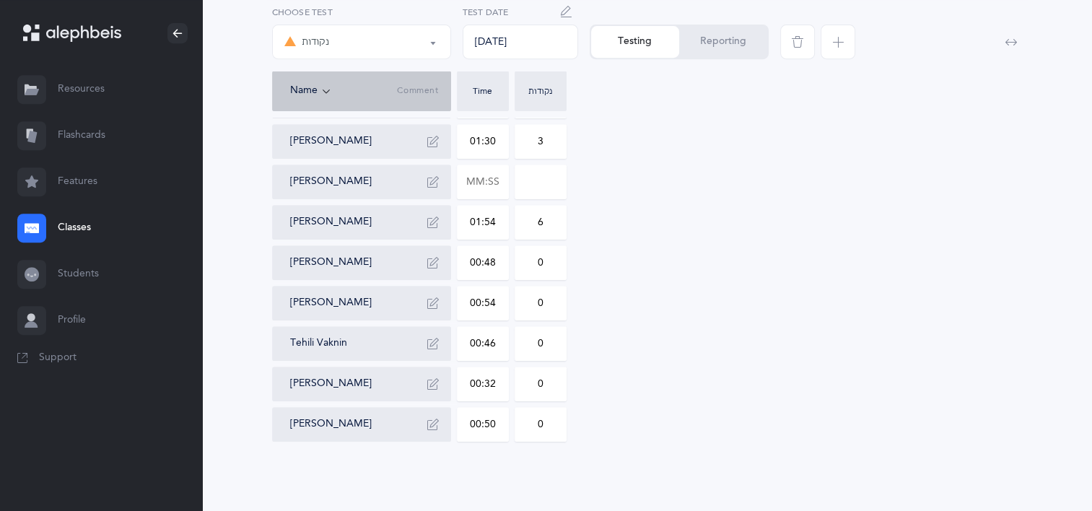
click at [711, 36] on button "Reporting" at bounding box center [723, 42] width 88 height 32
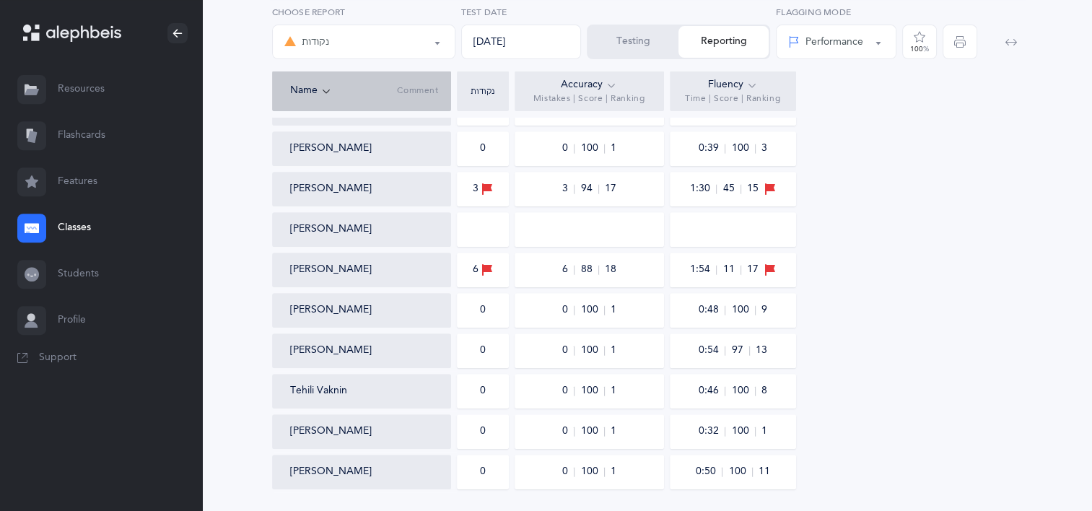
scroll to position [559, 0]
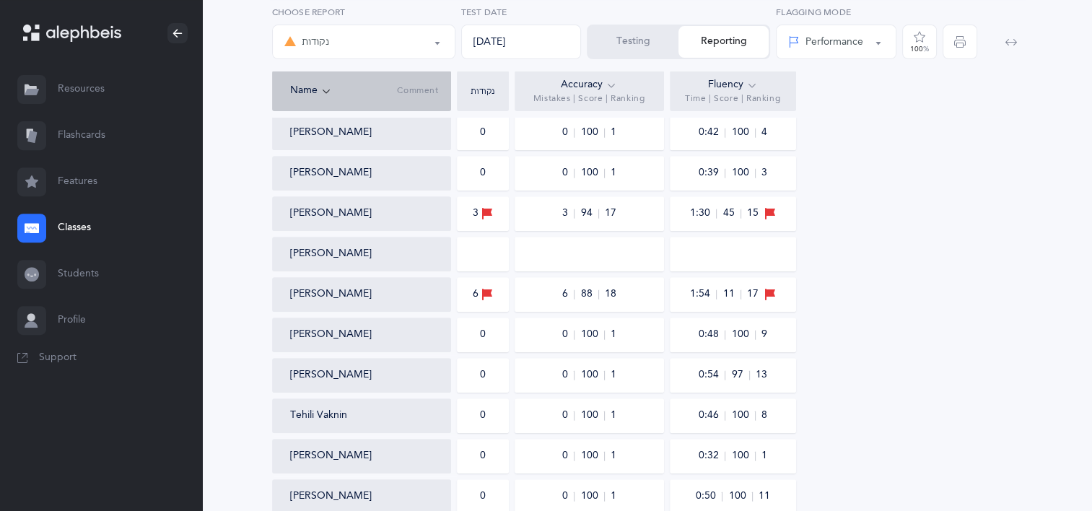
click at [92, 219] on link "Classes" at bounding box center [101, 228] width 202 height 46
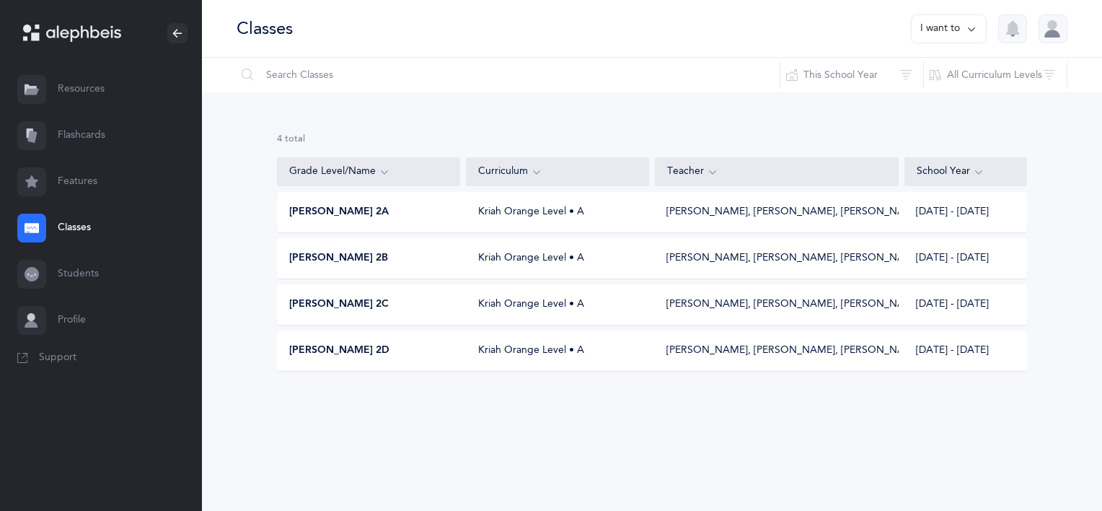
click at [251, 292] on div "4 results total Grade Level/Name Curriculum Teacher School Year [PERSON_NAME] 2…" at bounding box center [652, 263] width 900 height 342
